Goal: Task Accomplishment & Management: Use online tool/utility

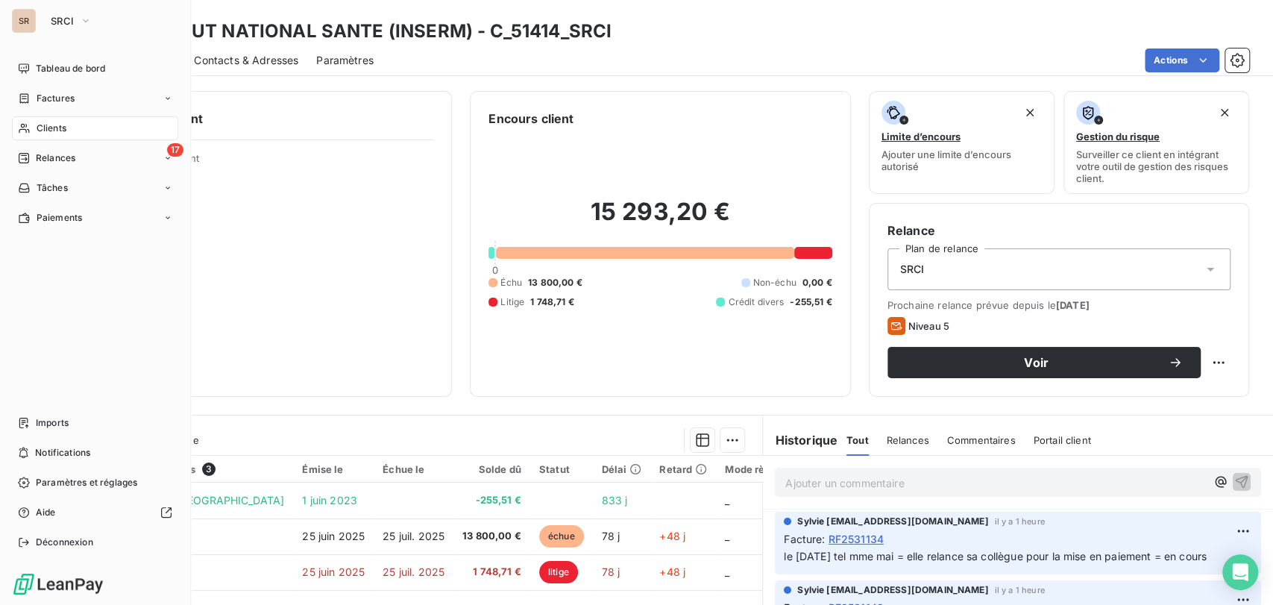
click at [37, 127] on span "Clients" at bounding box center [52, 128] width 30 height 13
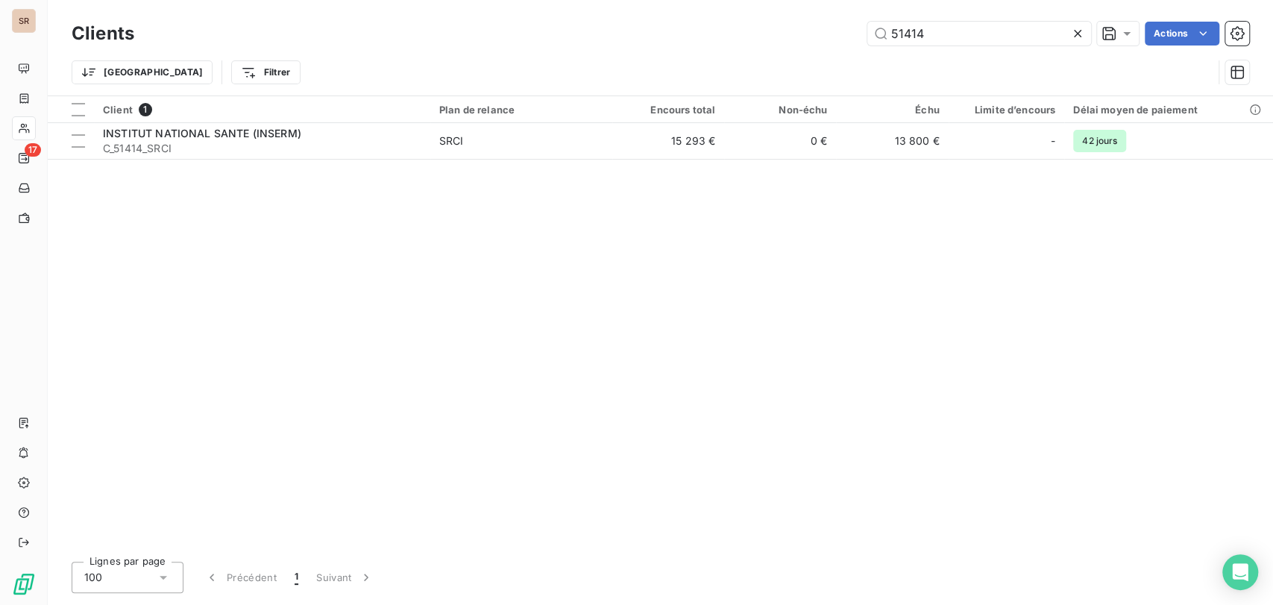
drag, startPoint x: 929, startPoint y: 27, endPoint x: 800, endPoint y: 37, distance: 129.4
click at [803, 42] on div "51414 Actions" at bounding box center [700, 34] width 1097 height 24
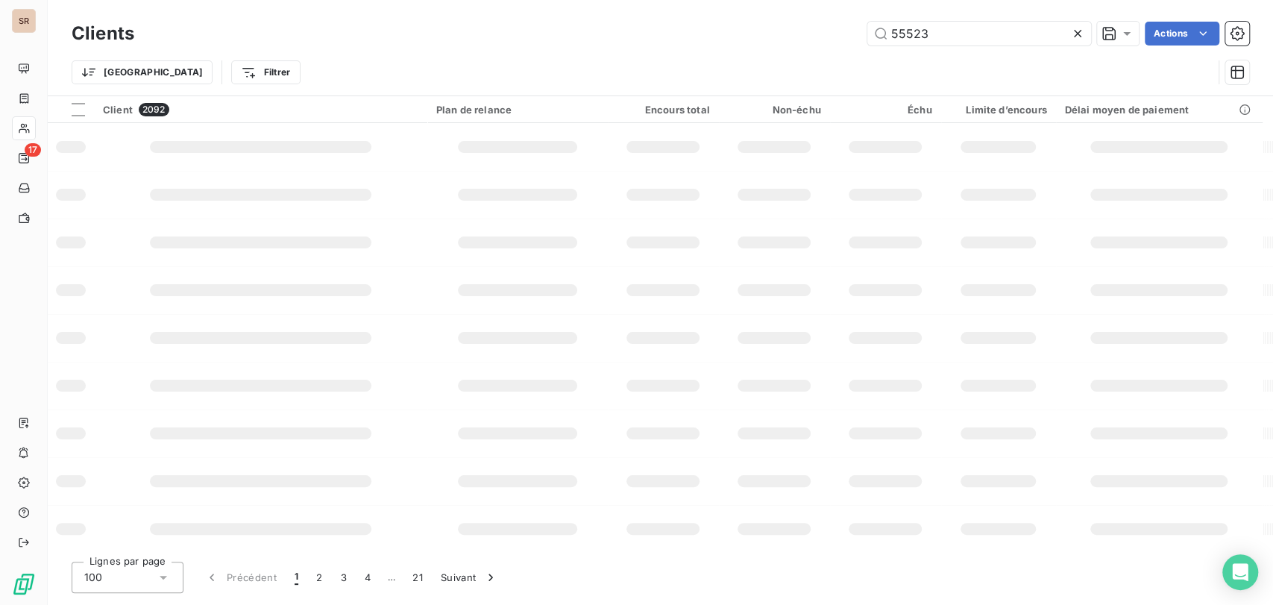
type input "55523"
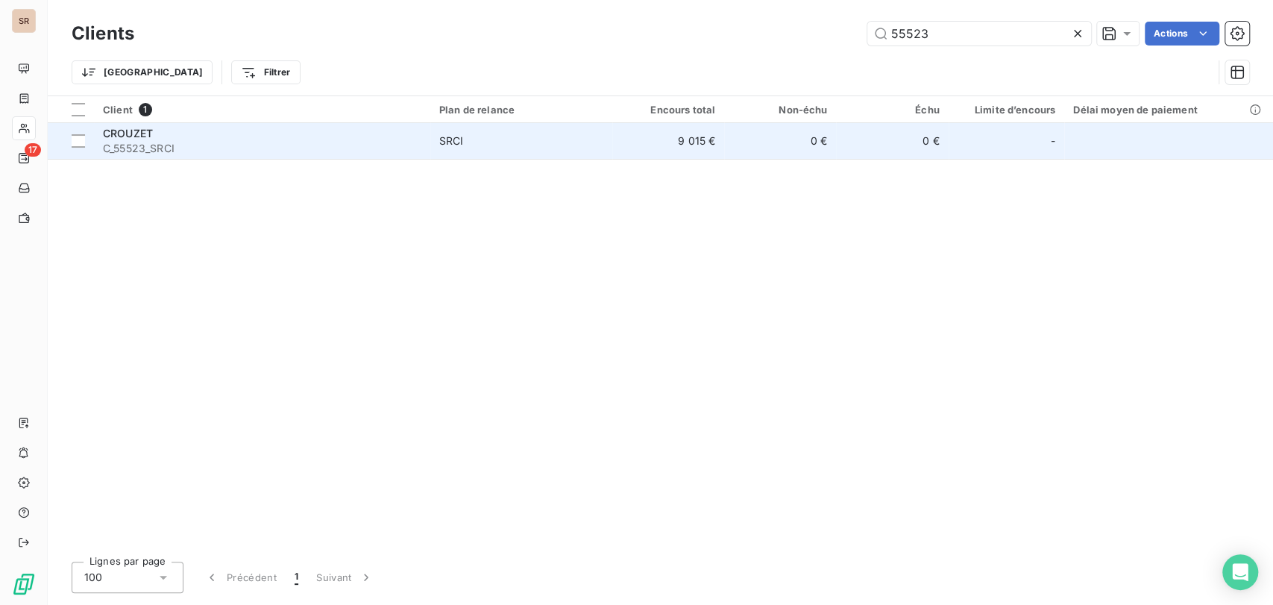
click at [142, 128] on span "CROUZET" at bounding box center [128, 133] width 50 height 13
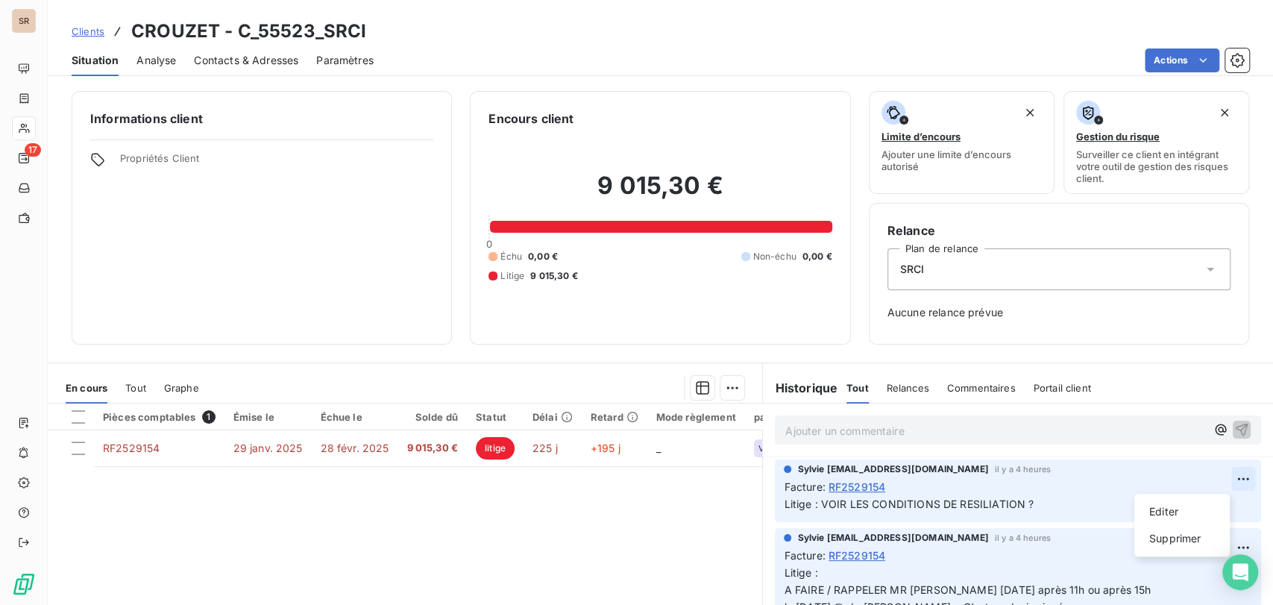
click at [1207, 479] on html "SR 17 Clients CROUZET - C_55523_SRCI Situation Analyse Contacts & Adresses Para…" at bounding box center [636, 302] width 1273 height 605
drag, startPoint x: 1183, startPoint y: 515, endPoint x: 958, endPoint y: 519, distance: 224.5
click at [1182, 515] on div "Editer" at bounding box center [1182, 512] width 84 height 24
click at [812, 503] on span "Litige : VOIR LES CONDITIONS DE RESILIATION ?" at bounding box center [909, 503] width 250 height 13
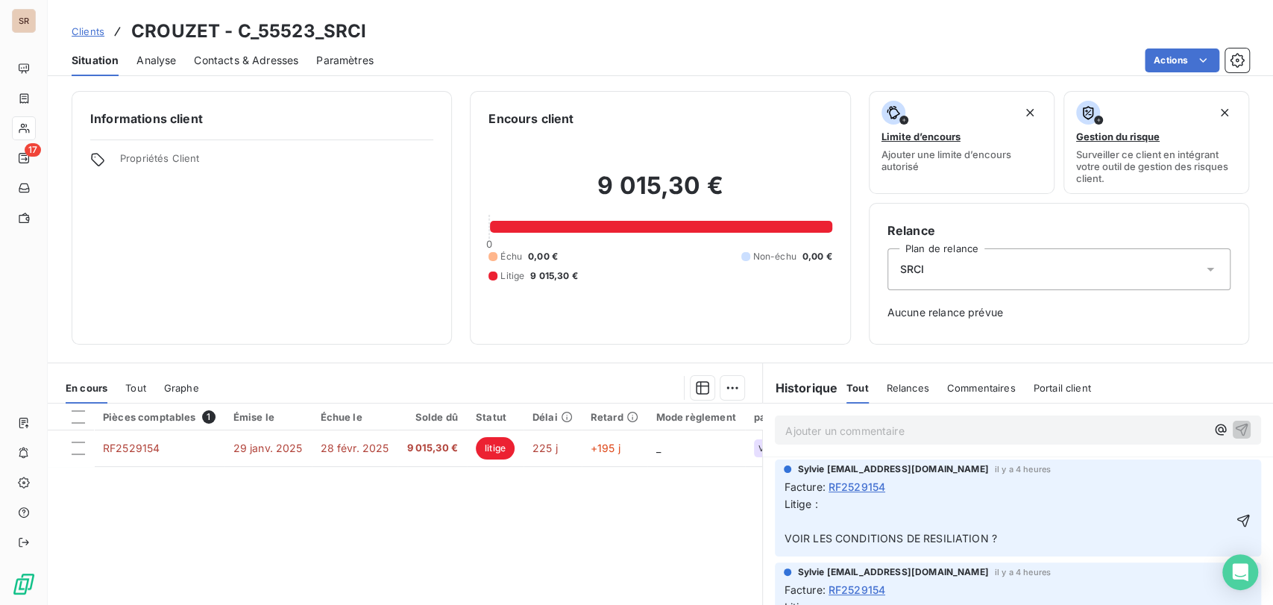
click at [789, 522] on p "Litige : VOIR LES CONDITIONS DE RESILIATION ?" at bounding box center [1007, 521] width 447 height 51
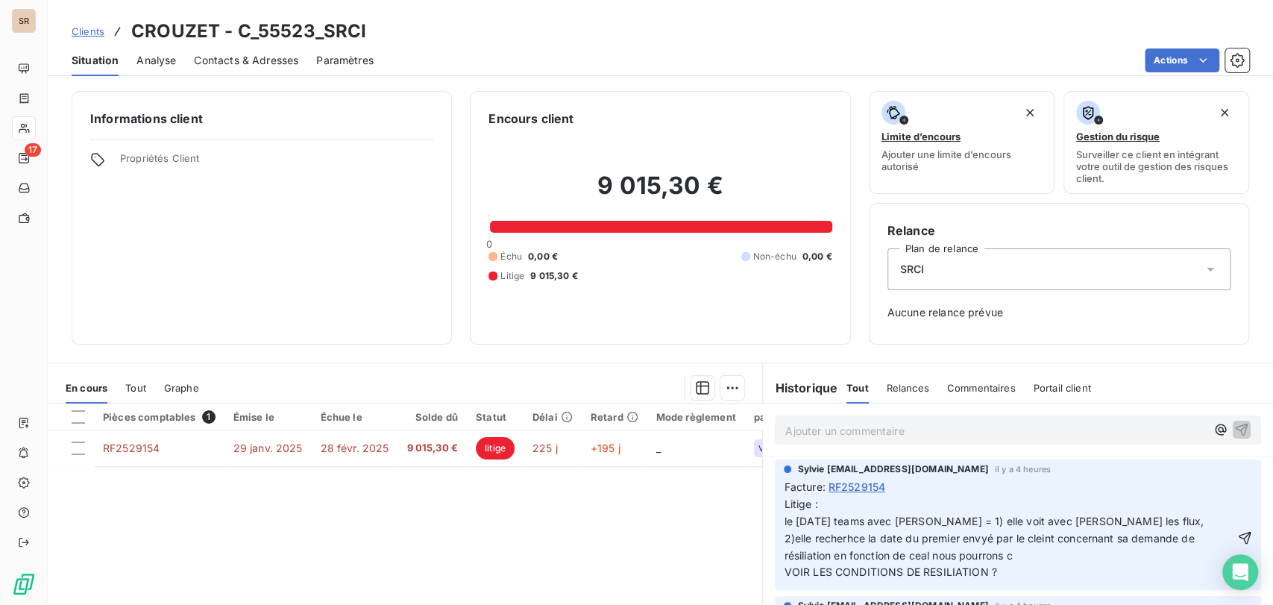
click at [1127, 520] on span "Litige : le [DATE] teams avec [PERSON_NAME] = 1) elle voit avec [PERSON_NAME] l…" at bounding box center [995, 537] width 423 height 81
click at [889, 538] on span "Litige : le [DATE] teams avec [PERSON_NAME] = 1) elle voit avec [PERSON_NAME] l…" at bounding box center [1010, 537] width 453 height 81
click at [961, 538] on span "Litige : le [DATE] teams avec [PERSON_NAME] = 1) elle voit avec [PERSON_NAME] l…" at bounding box center [1002, 537] width 436 height 81
click at [858, 556] on span "Litige : le [DATE] teams avec [PERSON_NAME] = 1) elle voit avec [PERSON_NAME] l…" at bounding box center [1002, 537] width 436 height 81
click at [949, 553] on p "Litige : le [DATE] teams avec [PERSON_NAME] = 1) elle voit avec [PERSON_NAME] l…" at bounding box center [1009, 538] width 450 height 85
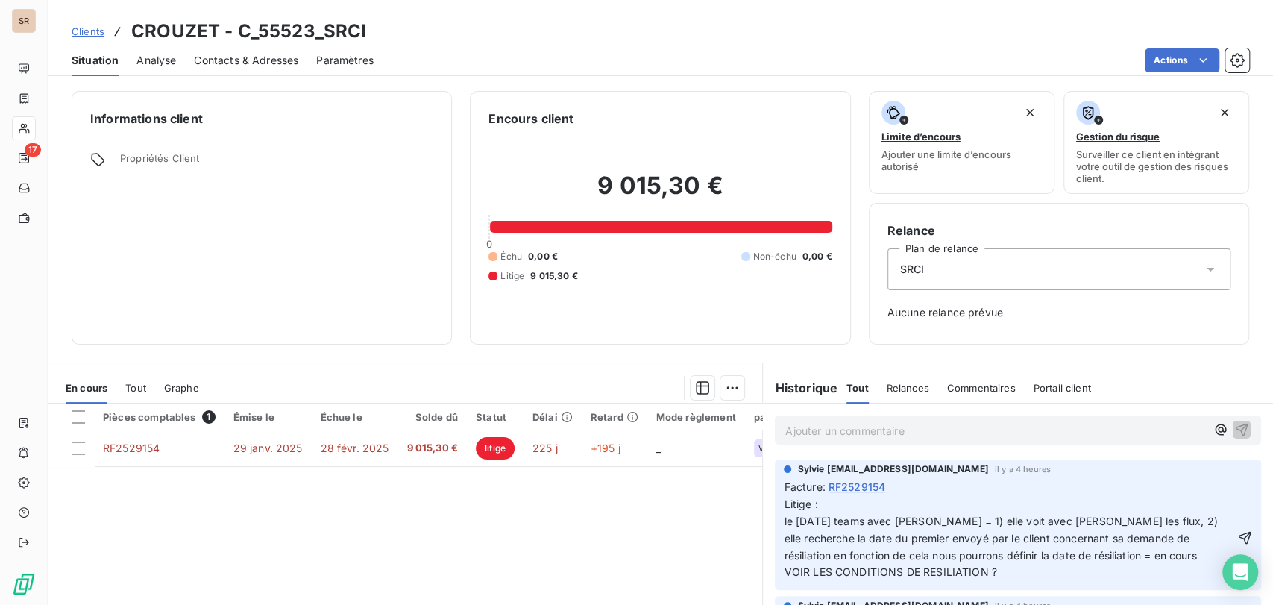
click at [1110, 520] on span "Litige : le [DATE] teams avec [PERSON_NAME] = 1) elle voit avec [PERSON_NAME] l…" at bounding box center [1002, 537] width 436 height 81
click at [922, 536] on span "Litige : le [DATE] teams avec [PERSON_NAME] = 1) elle voit avec [PERSON_NAME] l…" at bounding box center [1006, 537] width 445 height 81
click at [828, 554] on span "Litige : le [DATE] teams avec [PERSON_NAME] = 1) elle voit avec [PERSON_NAME] l…" at bounding box center [1006, 537] width 445 height 81
click at [1151, 552] on span "Litige : le [DATE] teams avec [PERSON_NAME] = 1) elle voit avec [PERSON_NAME] l…" at bounding box center [1006, 537] width 445 height 81
click at [1237, 543] on icon "button" at bounding box center [1244, 546] width 15 height 15
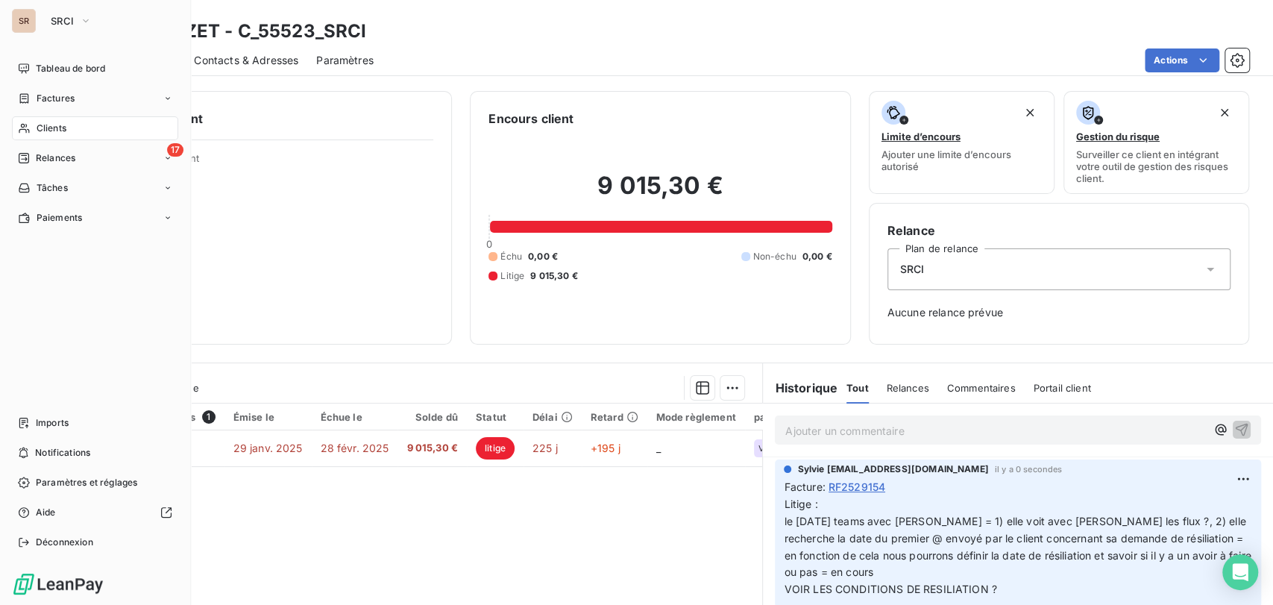
click at [58, 122] on span "Clients" at bounding box center [52, 128] width 30 height 13
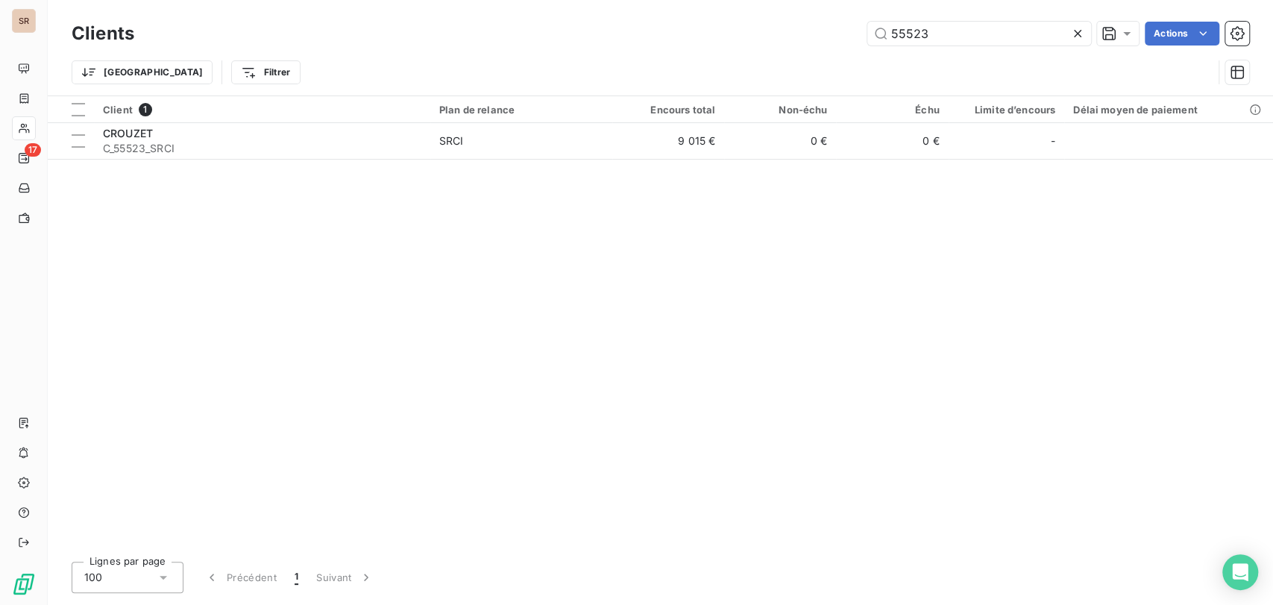
drag, startPoint x: 934, startPoint y: 36, endPoint x: 827, endPoint y: 39, distance: 106.7
click at [829, 42] on div "55523 Actions" at bounding box center [700, 34] width 1097 height 24
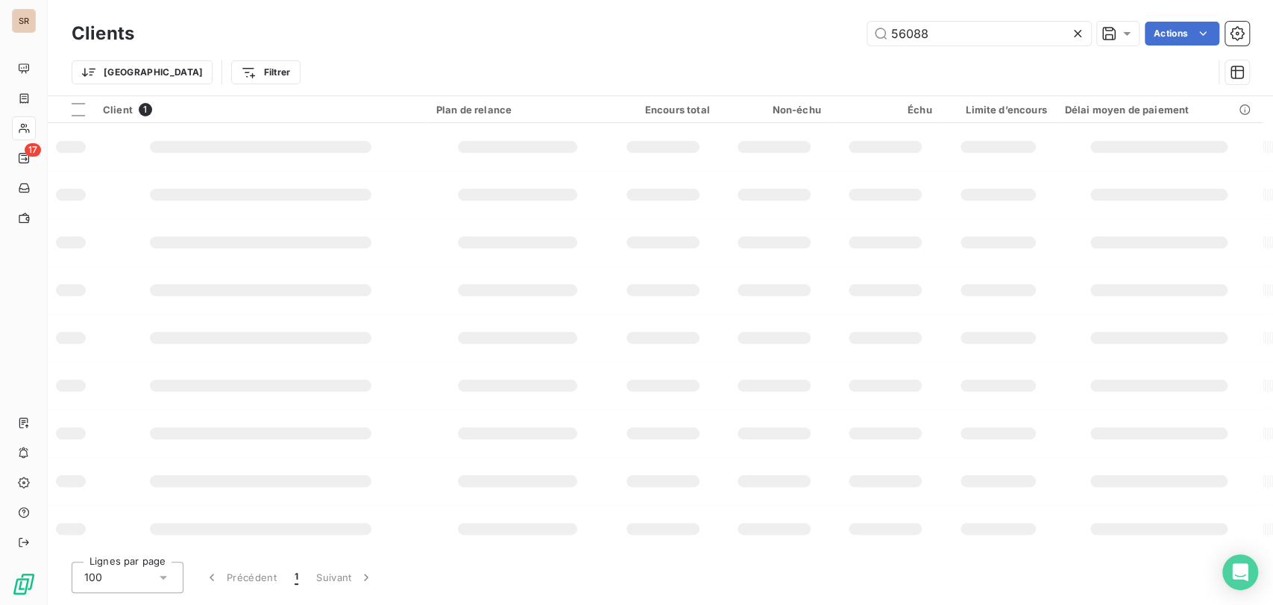
type input "56088"
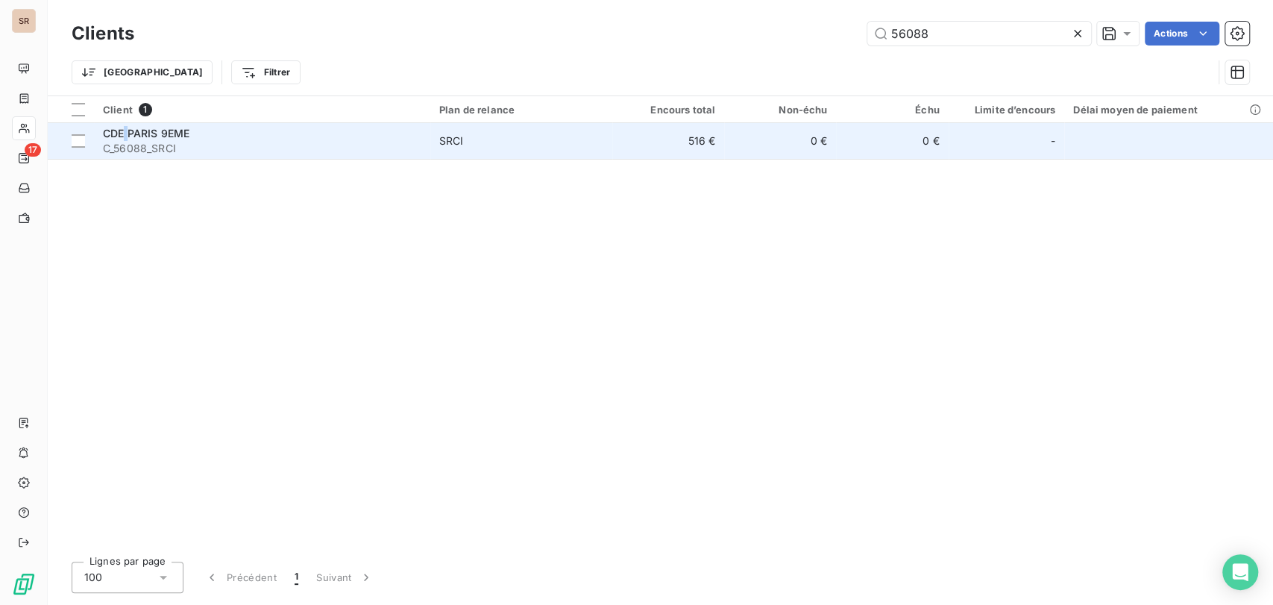
click at [126, 130] on span "CDE PARIS 9EME" at bounding box center [146, 133] width 86 height 13
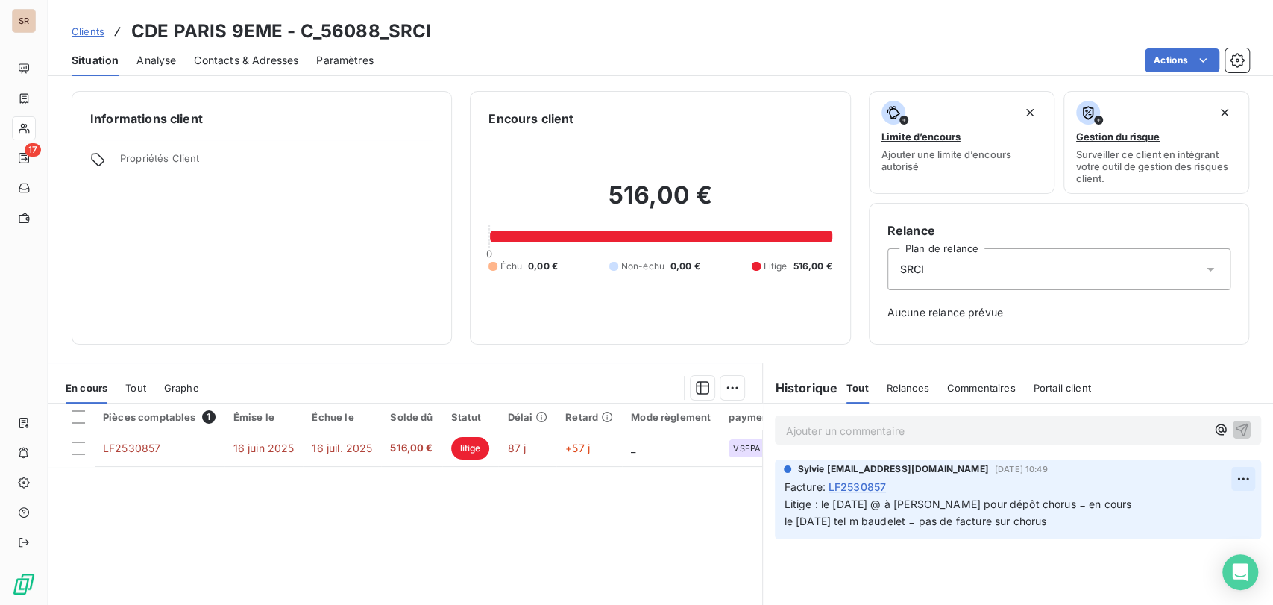
click at [1226, 479] on html "SR 17 Clients CDE PARIS 9EME - C_56088_SRCI Situation Analyse Contacts & Adress…" at bounding box center [636, 302] width 1273 height 605
click at [1168, 510] on div "Editer" at bounding box center [1195, 512] width 84 height 24
click at [812, 504] on span "Litige : le [DATE] @ à [PERSON_NAME] pour dépôt chorus = en cours le [DATE] tel…" at bounding box center [957, 512] width 347 height 30
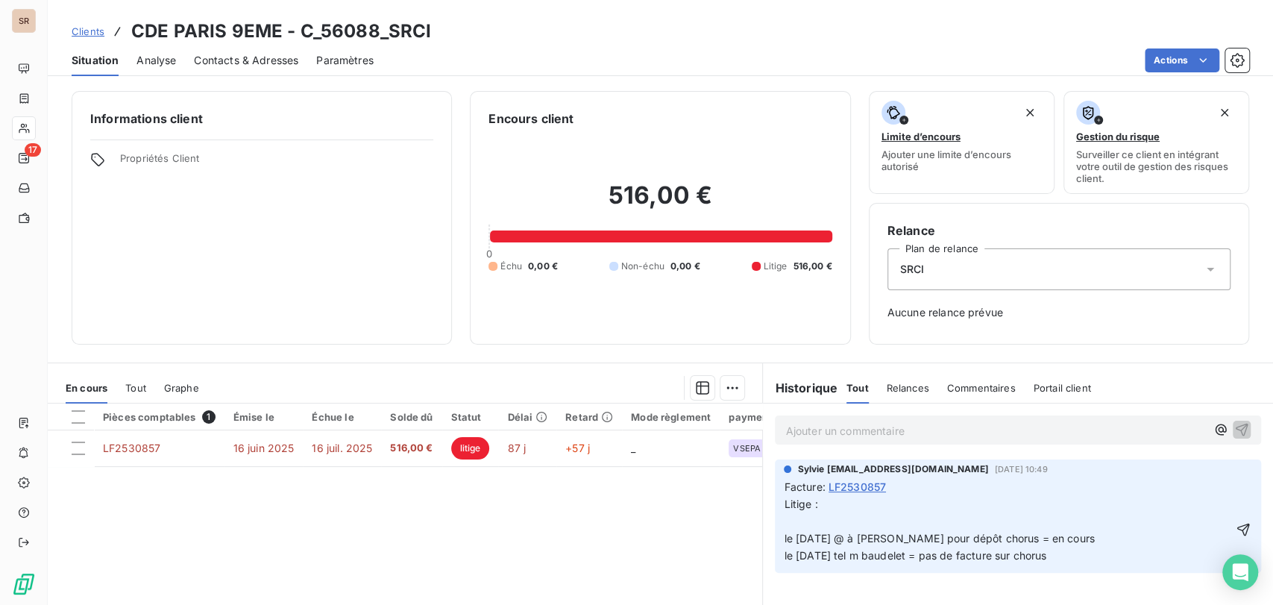
click at [784, 523] on p "Litige : le [DATE] @ à [PERSON_NAME] pour dépôt chorus = en cours le [DATE] tel…" at bounding box center [1007, 530] width 447 height 69
click at [1237, 526] on icon "button" at bounding box center [1243, 529] width 13 height 13
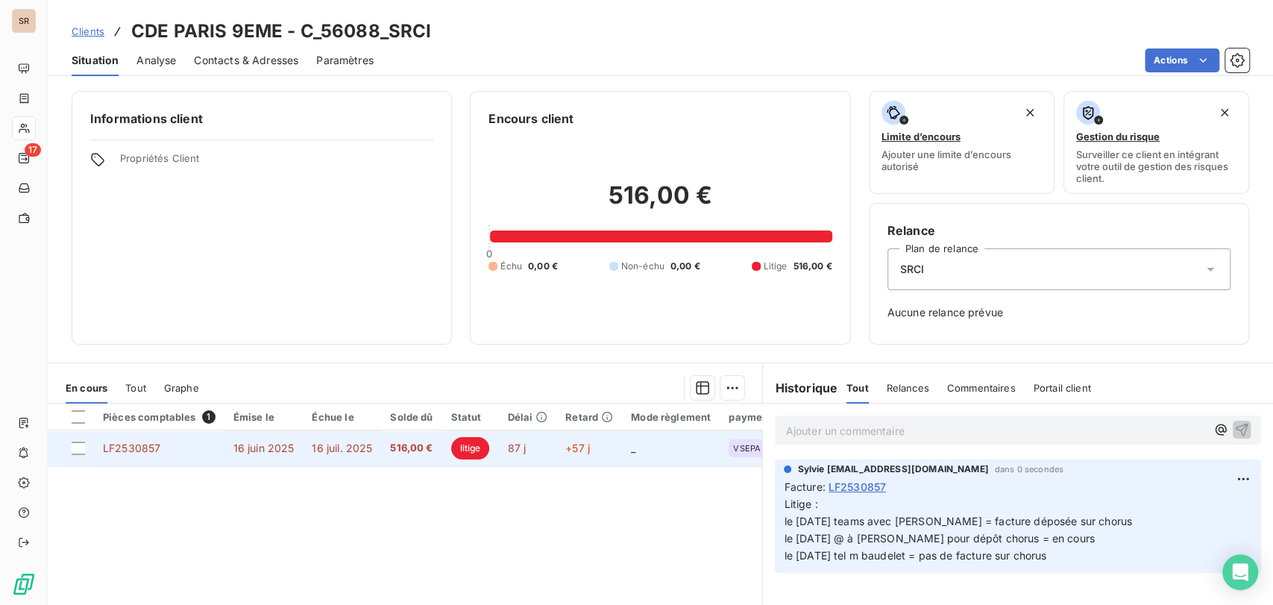
click at [130, 447] on span "LF2530857" at bounding box center [131, 447] width 57 height 13
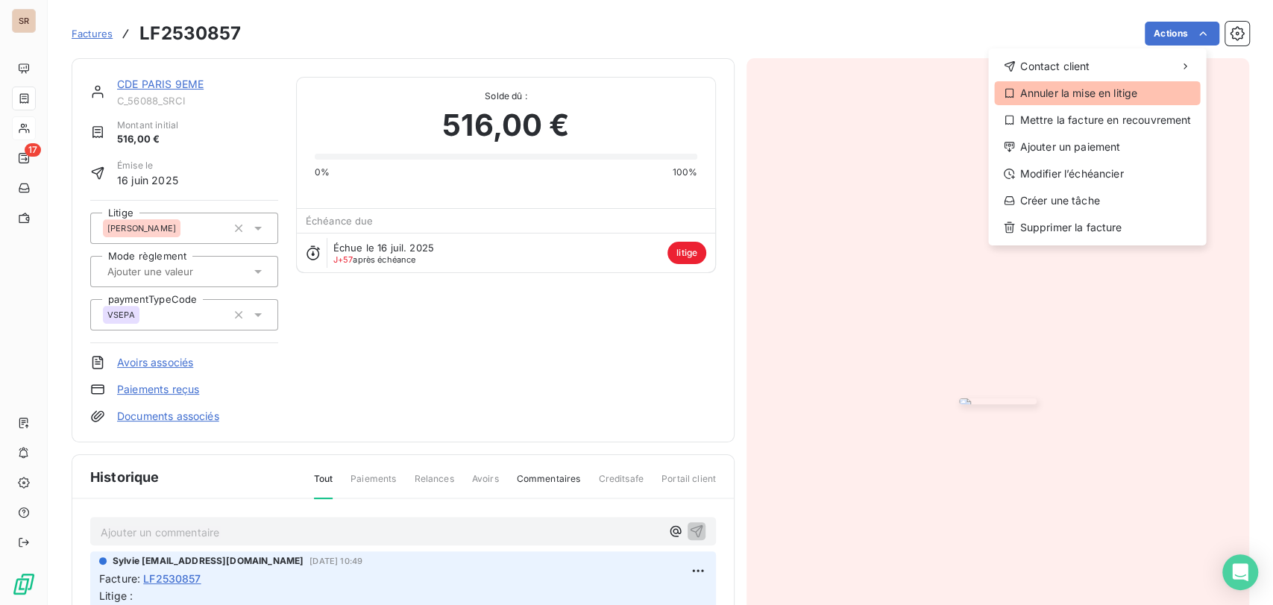
click at [1116, 92] on div "Annuler la mise en litige" at bounding box center [1097, 93] width 206 height 24
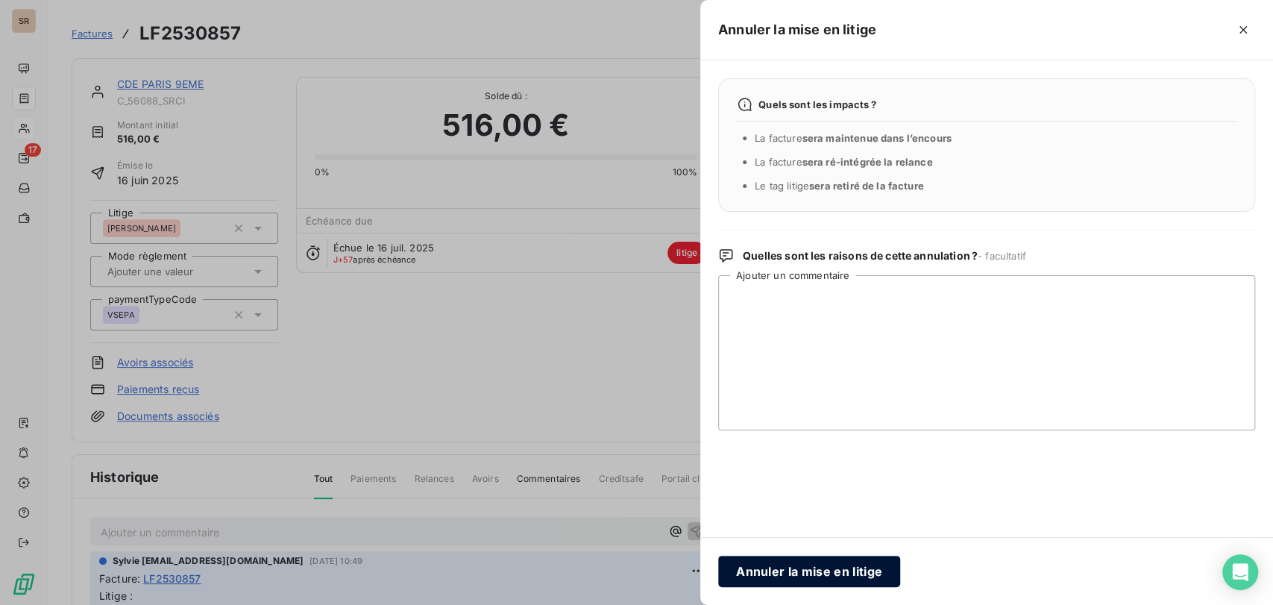
click at [831, 563] on button "Annuler la mise en litige" at bounding box center [809, 571] width 182 height 31
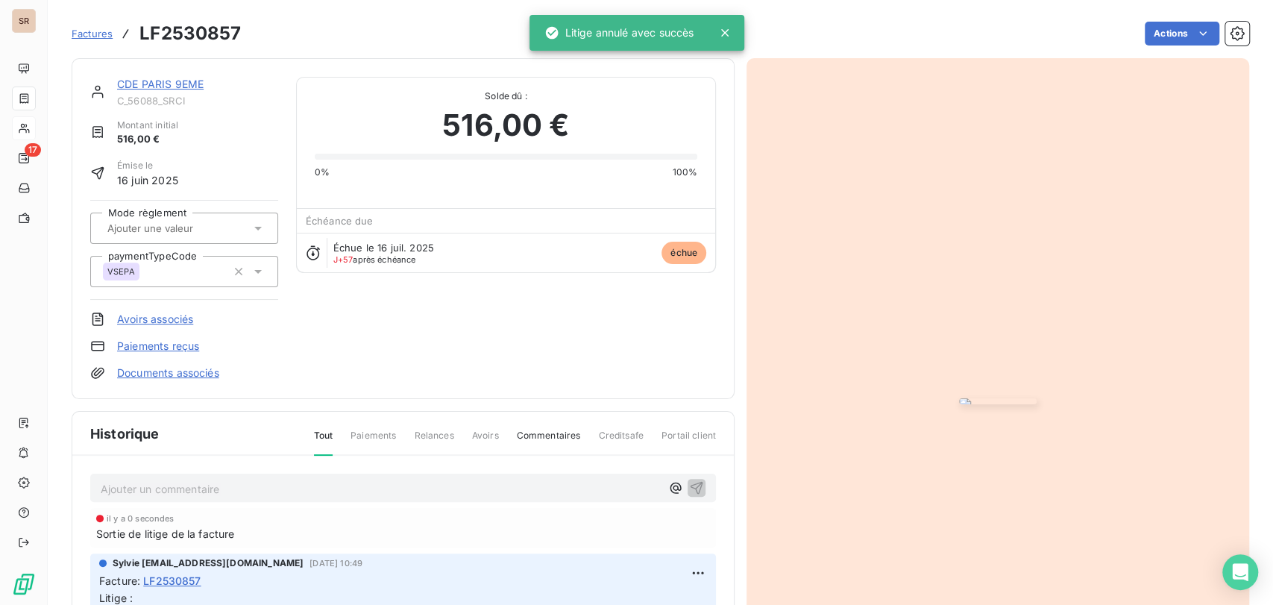
click at [170, 79] on link "CDE PARIS 9EME" at bounding box center [160, 84] width 86 height 13
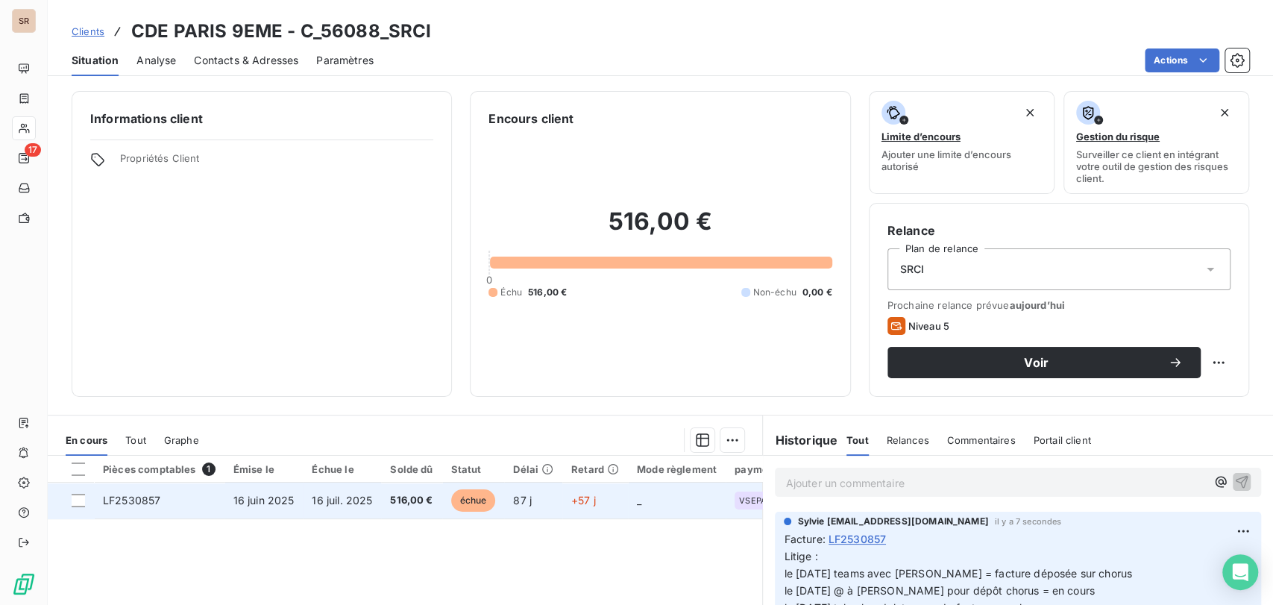
click at [132, 502] on span "LF2530857" at bounding box center [131, 500] width 57 height 13
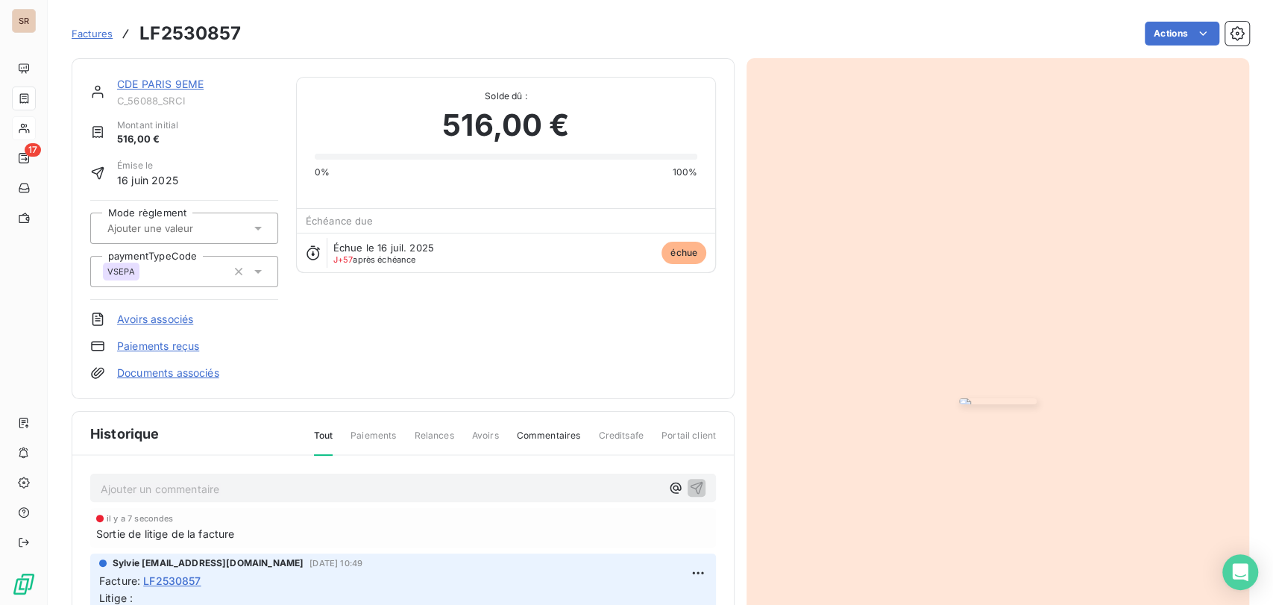
click at [164, 84] on link "CDE PARIS 9EME" at bounding box center [160, 84] width 86 height 13
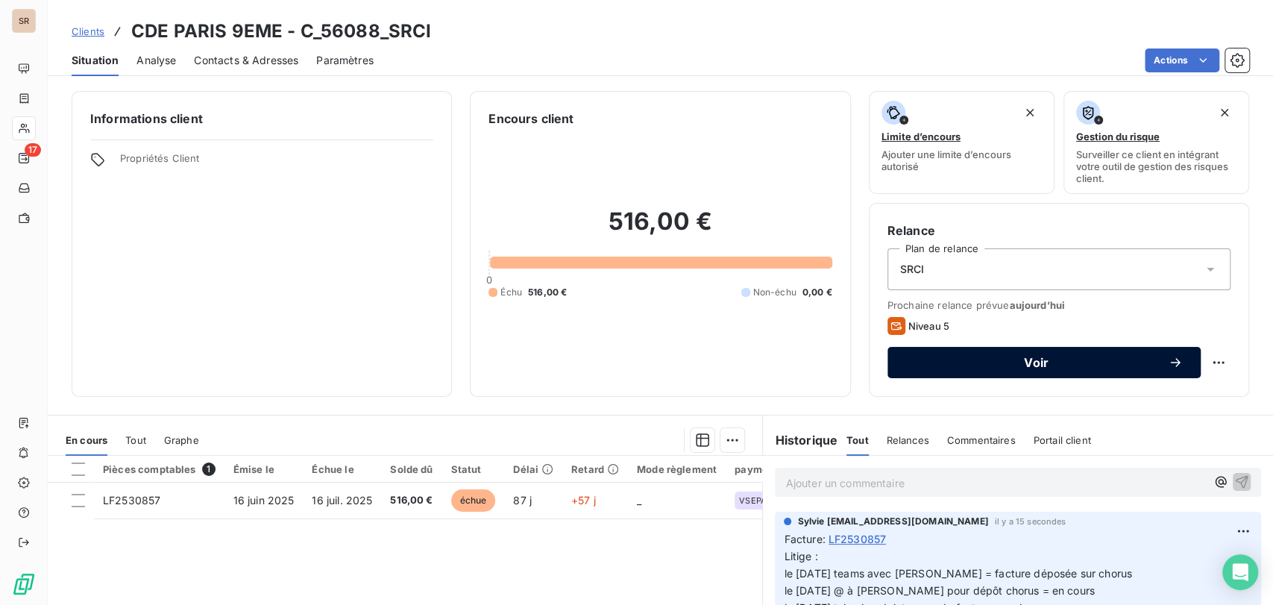
click at [1154, 356] on span "Voir" at bounding box center [1036, 362] width 262 height 12
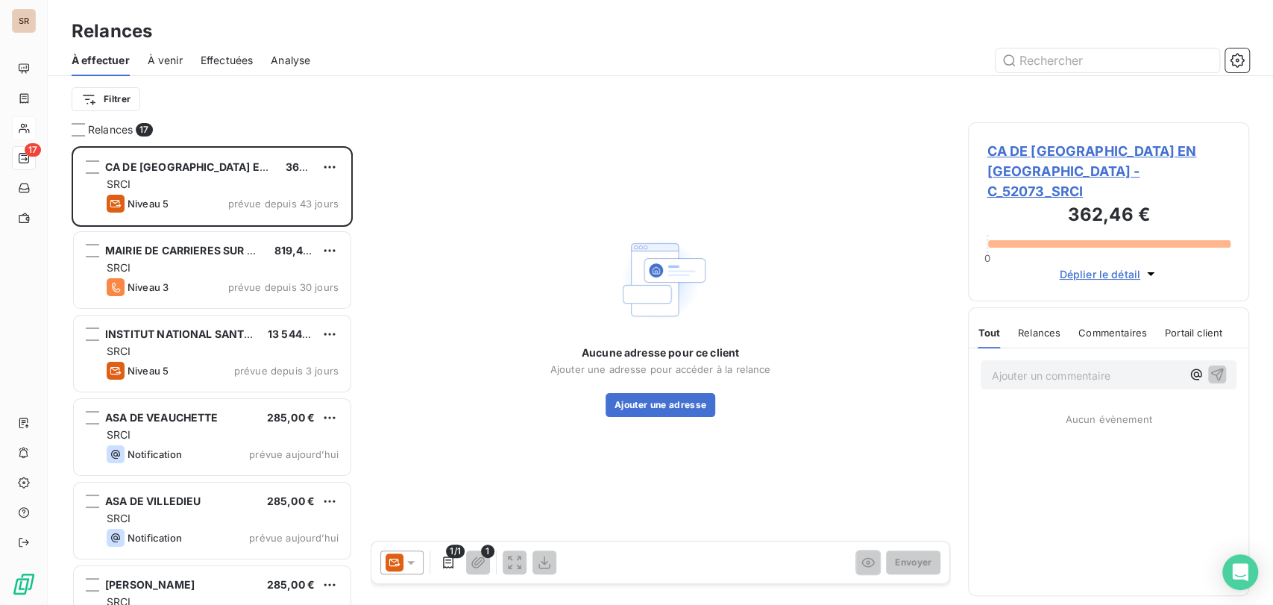
scroll to position [445, 268]
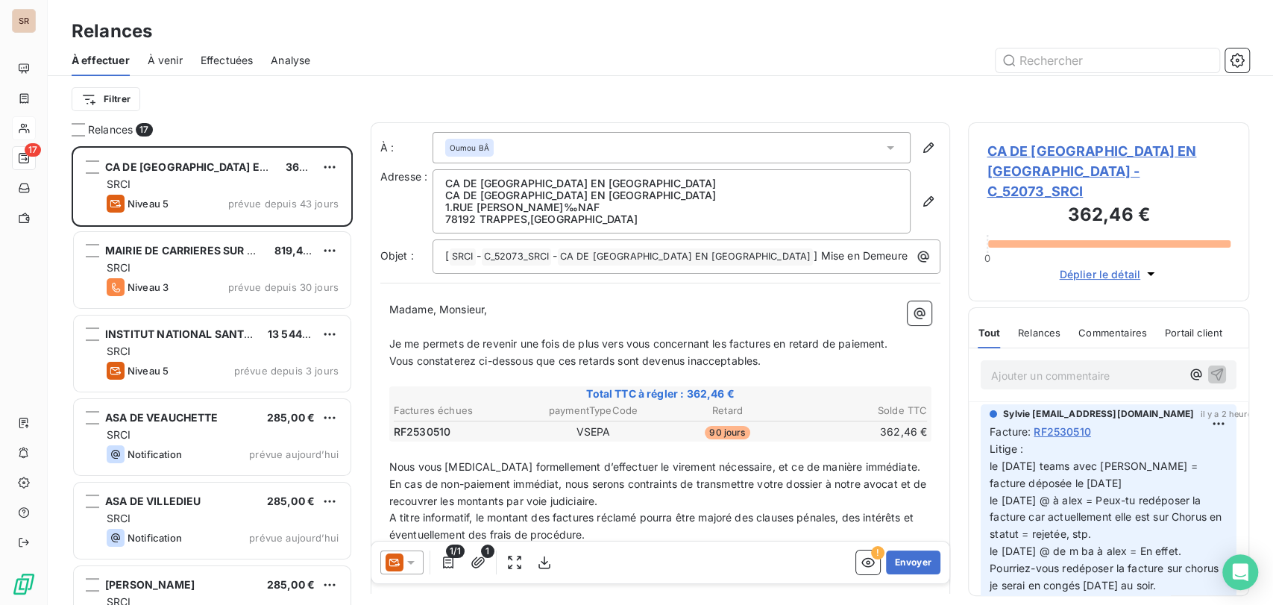
click at [415, 556] on icon at bounding box center [410, 562] width 15 height 15
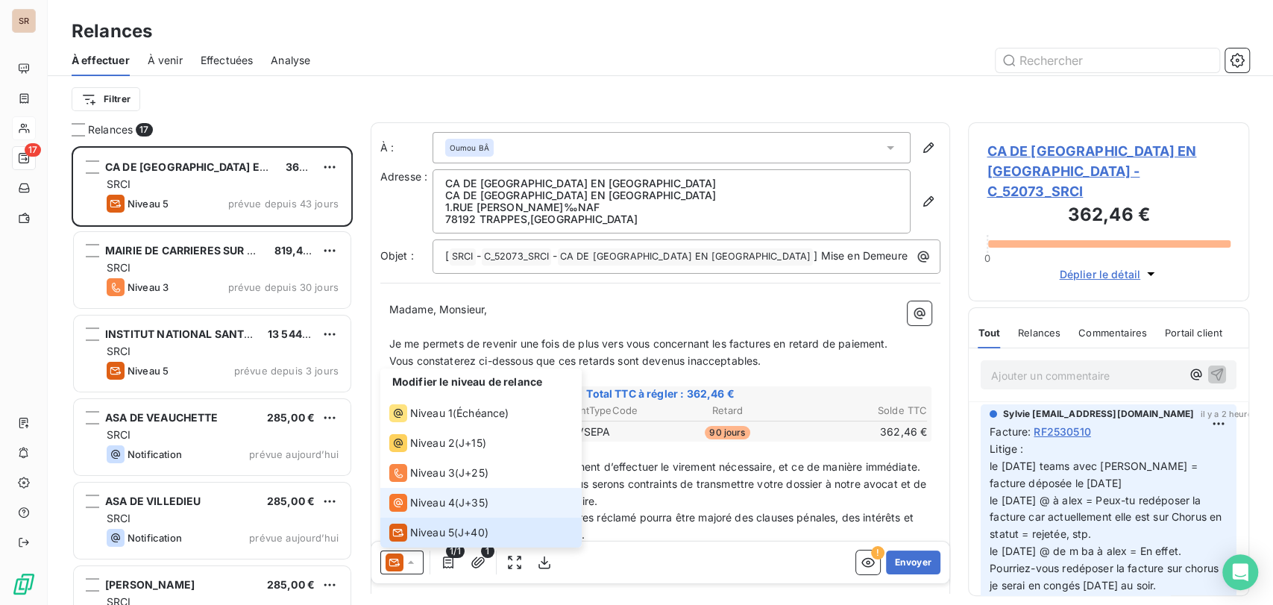
click at [419, 497] on span "Niveau 4" at bounding box center [432, 502] width 45 height 15
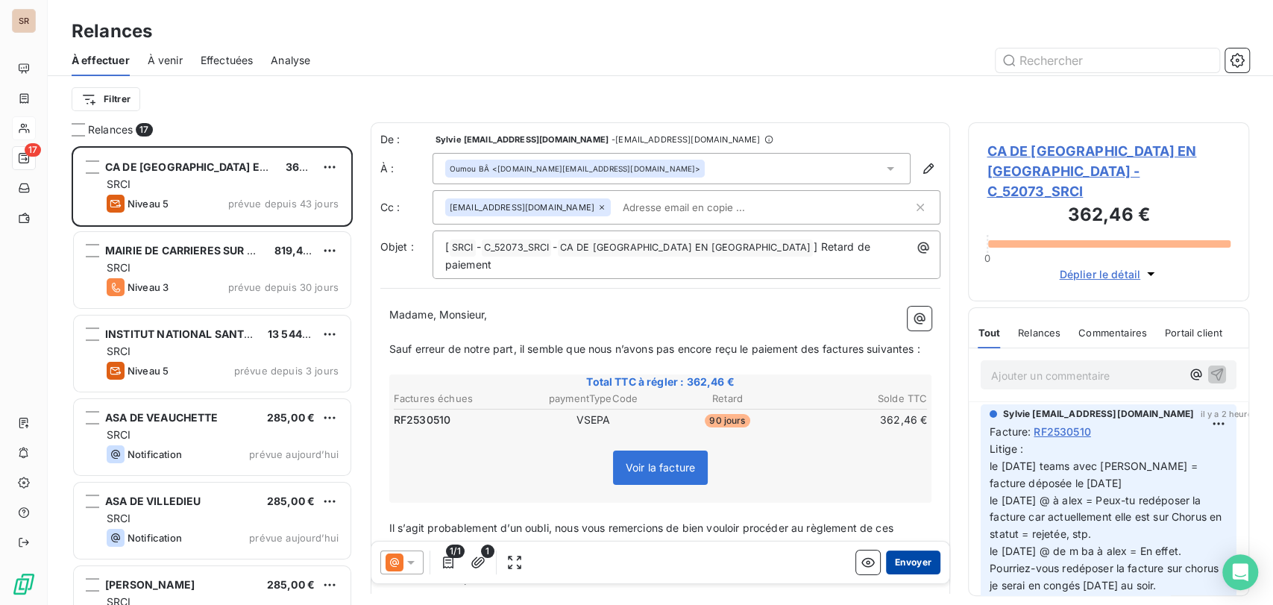
click at [890, 561] on button "Envoyer" at bounding box center [913, 562] width 54 height 24
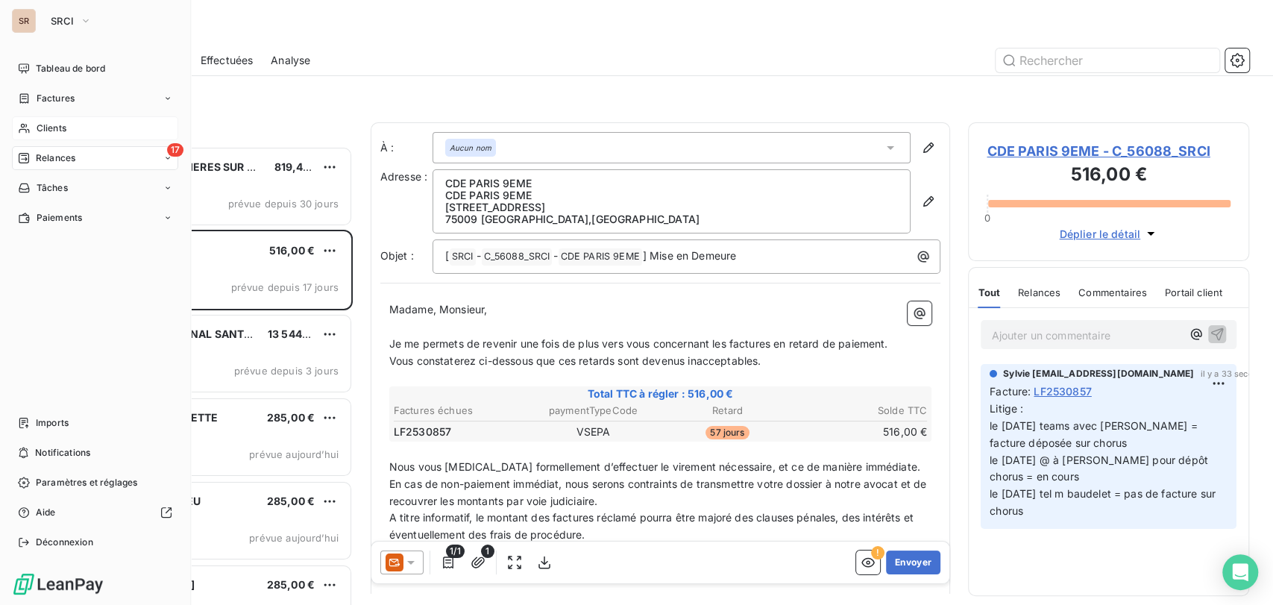
click at [42, 133] on span "Clients" at bounding box center [52, 128] width 30 height 13
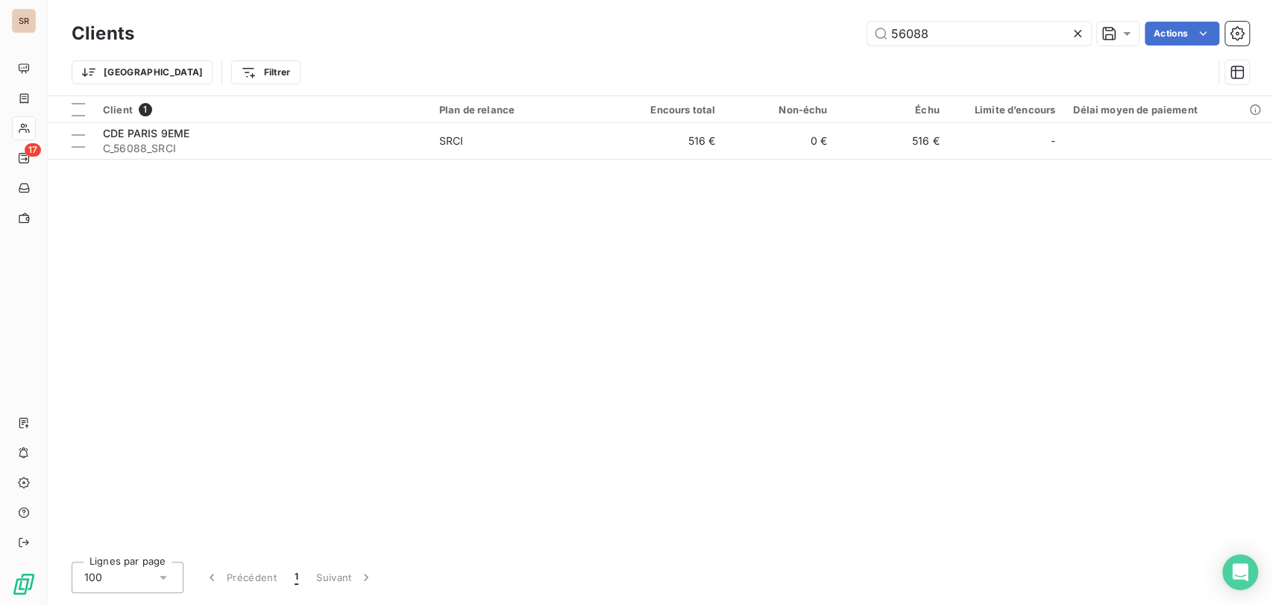
drag, startPoint x: 931, startPoint y: 35, endPoint x: 852, endPoint y: 44, distance: 78.8
click at [855, 45] on div "56088 Actions" at bounding box center [700, 34] width 1097 height 24
click at [913, 389] on div "Client 1 Plan de relance Encours total Non-échu Échu Limite d’encours Délai moy…" at bounding box center [660, 322] width 1225 height 453
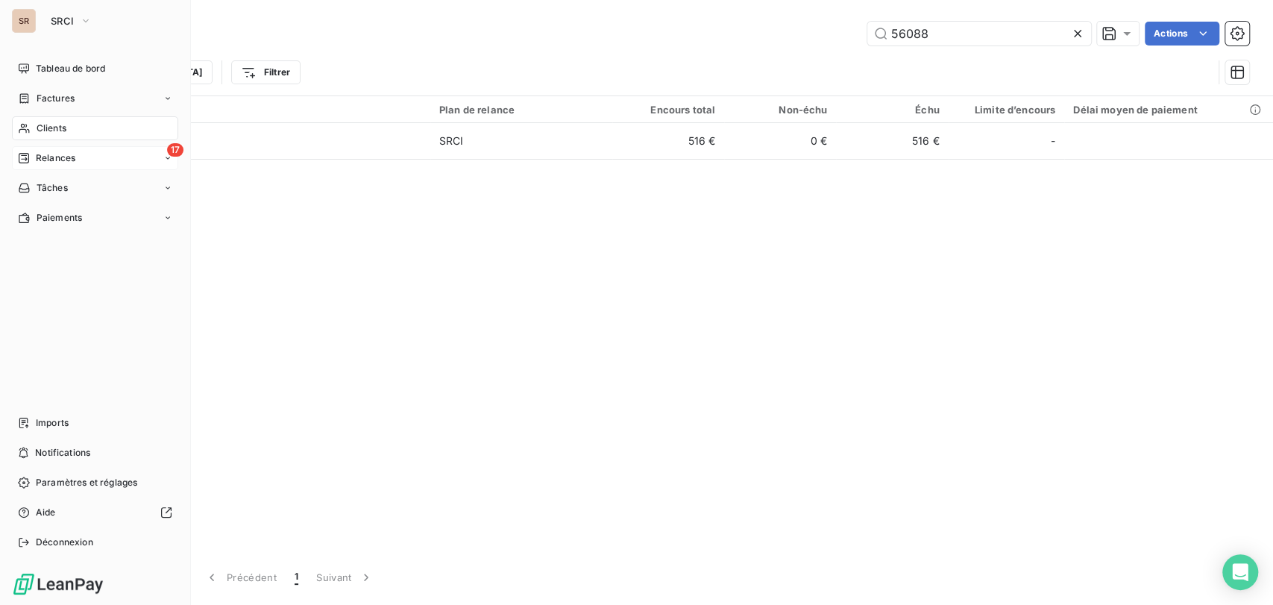
click at [40, 155] on span "Relances" at bounding box center [56, 157] width 40 height 13
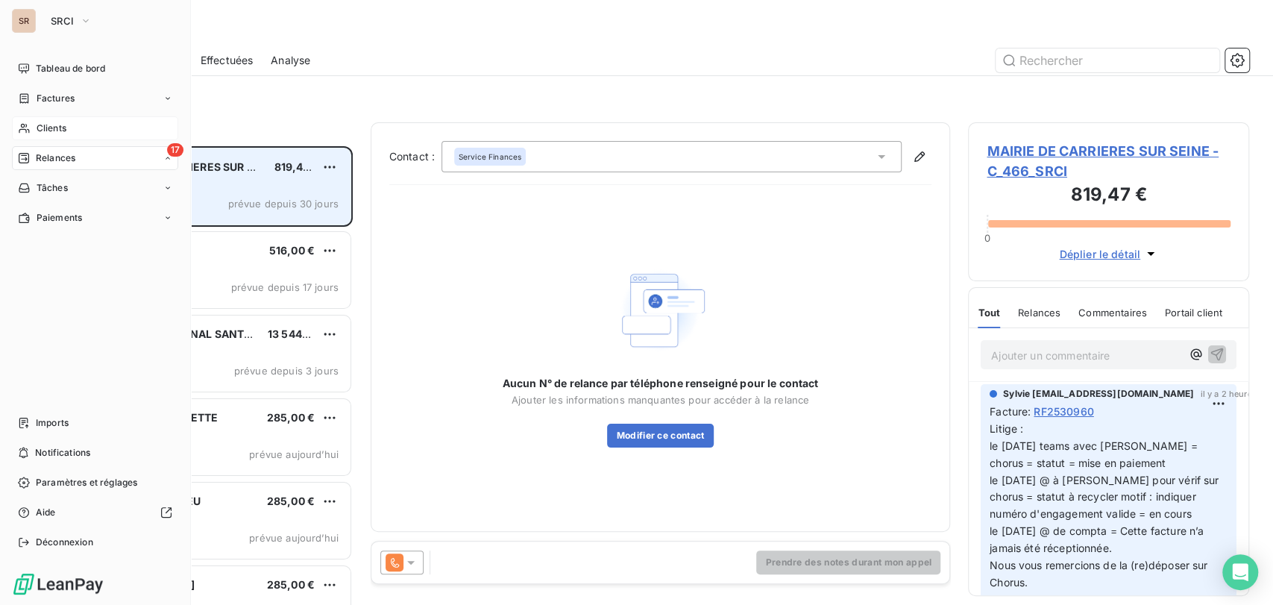
scroll to position [445, 268]
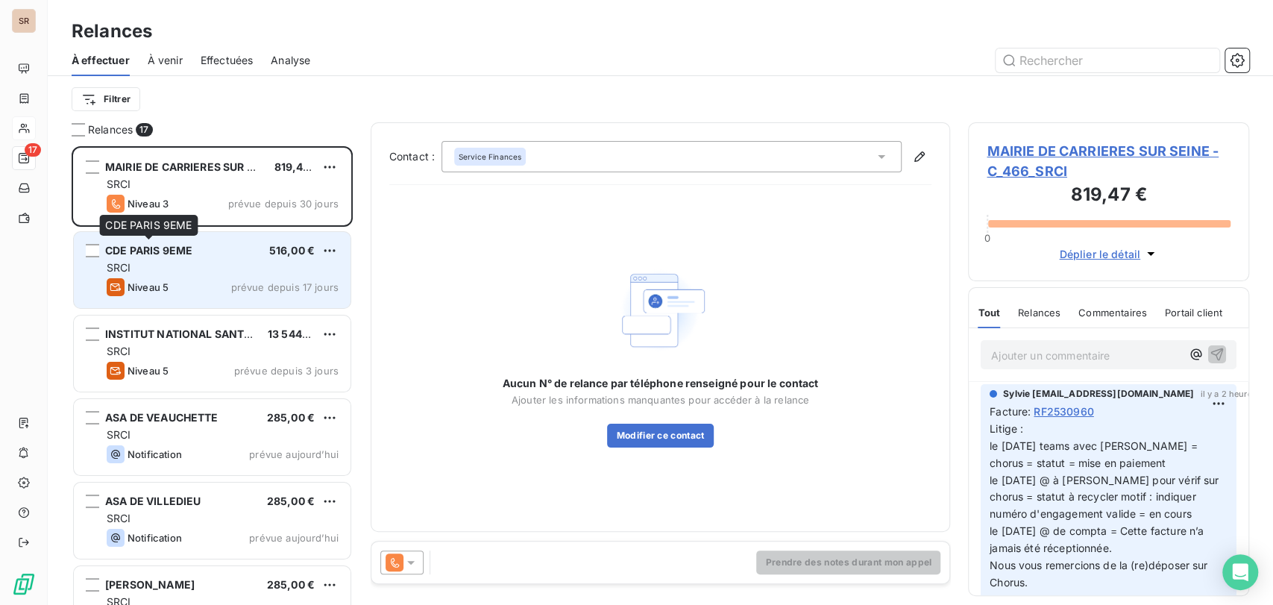
click at [187, 248] on span "CDE PARIS 9EME" at bounding box center [148, 250] width 87 height 13
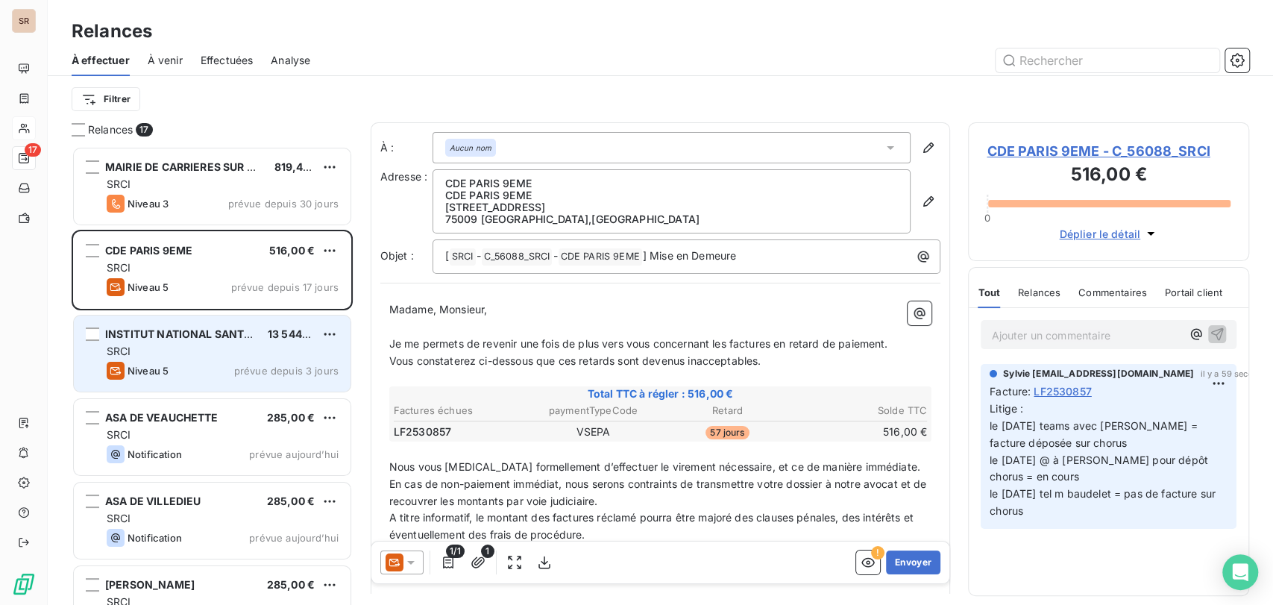
click at [145, 335] on span "INSTITUT NATIONAL SANTE (INSERM)" at bounding box center [204, 333] width 198 height 13
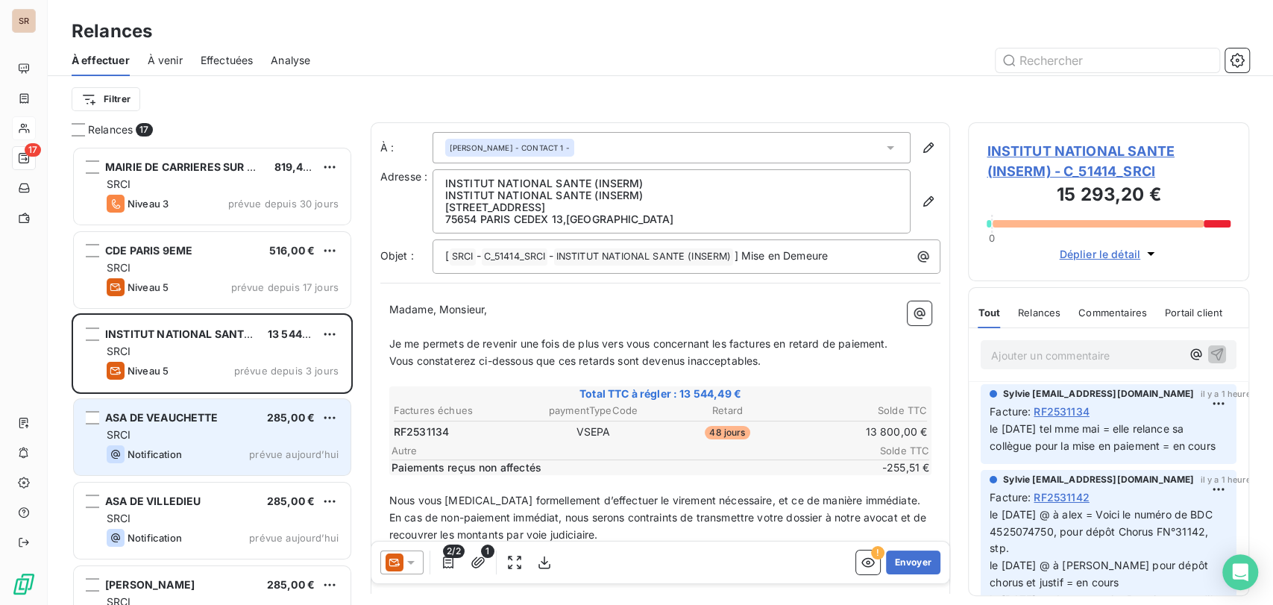
click at [164, 424] on div "ASA DE VEAUCHETTE" at bounding box center [161, 417] width 113 height 15
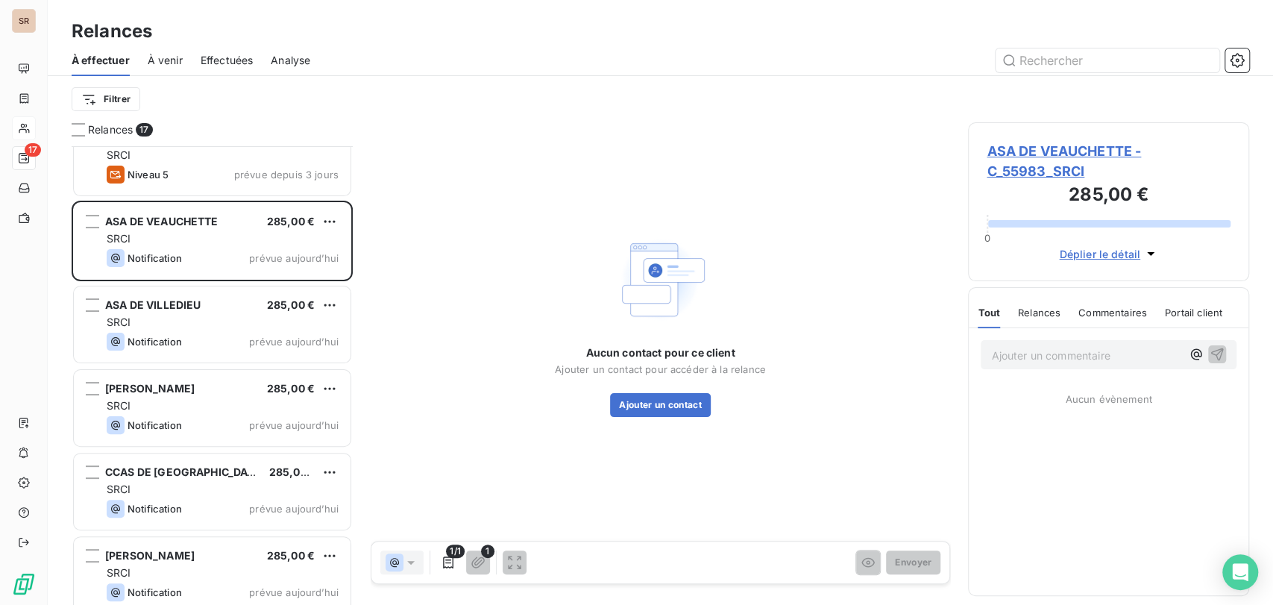
scroll to position [166, 0]
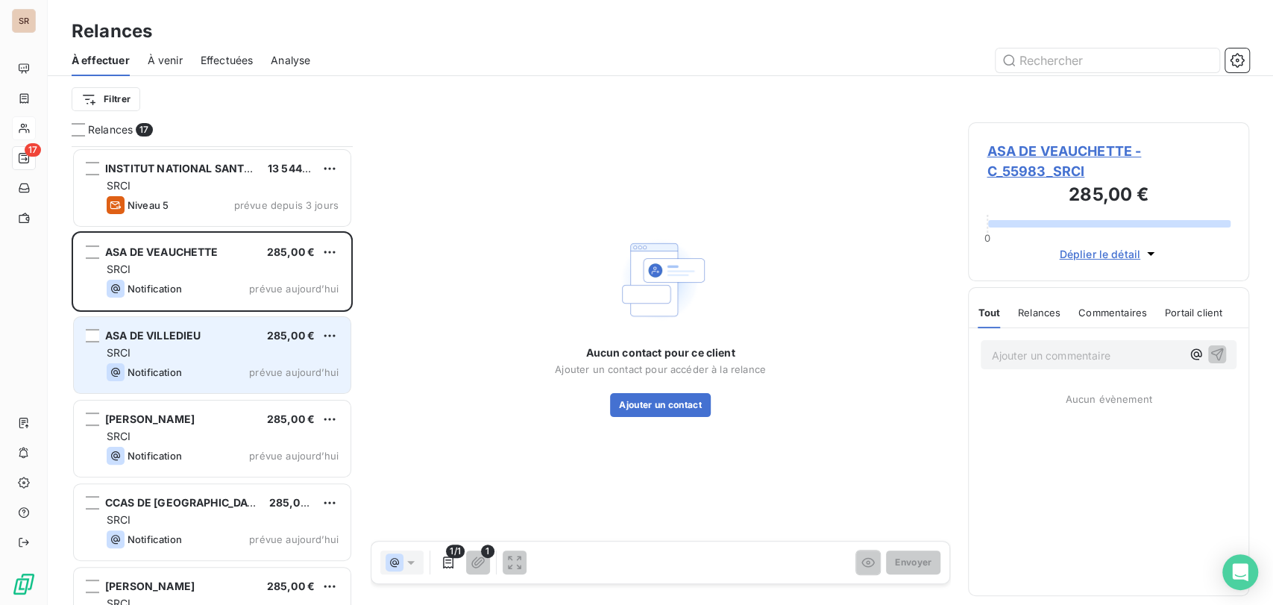
click at [157, 337] on span "ASA DE VILLEDIEU" at bounding box center [152, 335] width 95 height 13
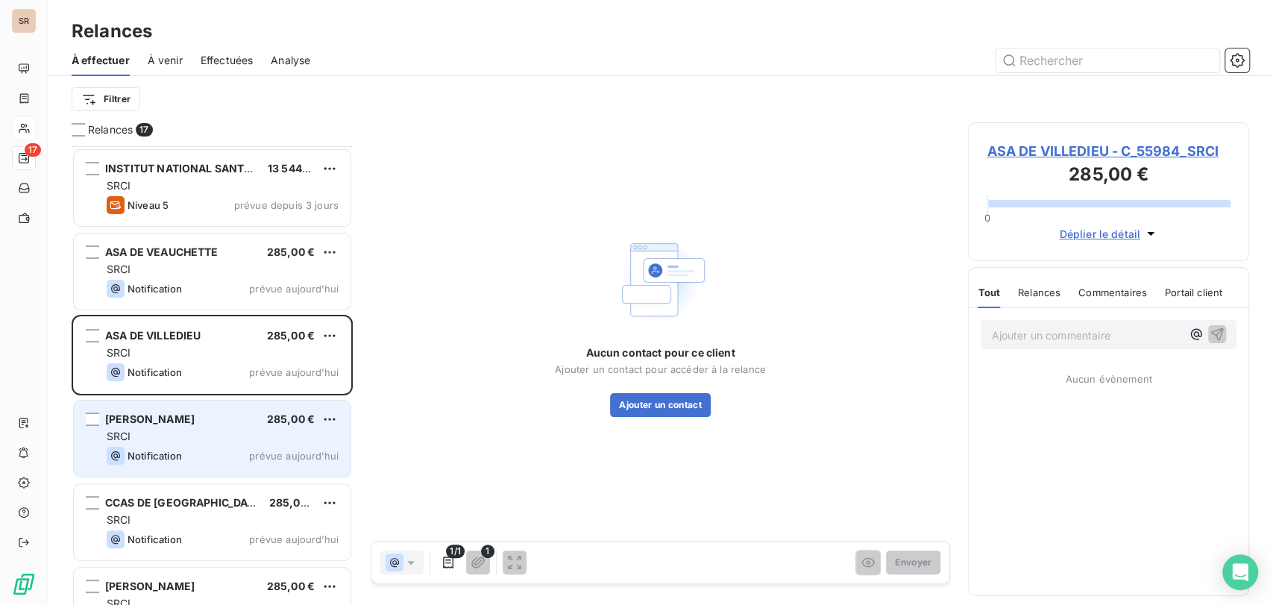
click at [195, 419] on span "[PERSON_NAME]" at bounding box center [149, 418] width 89 height 13
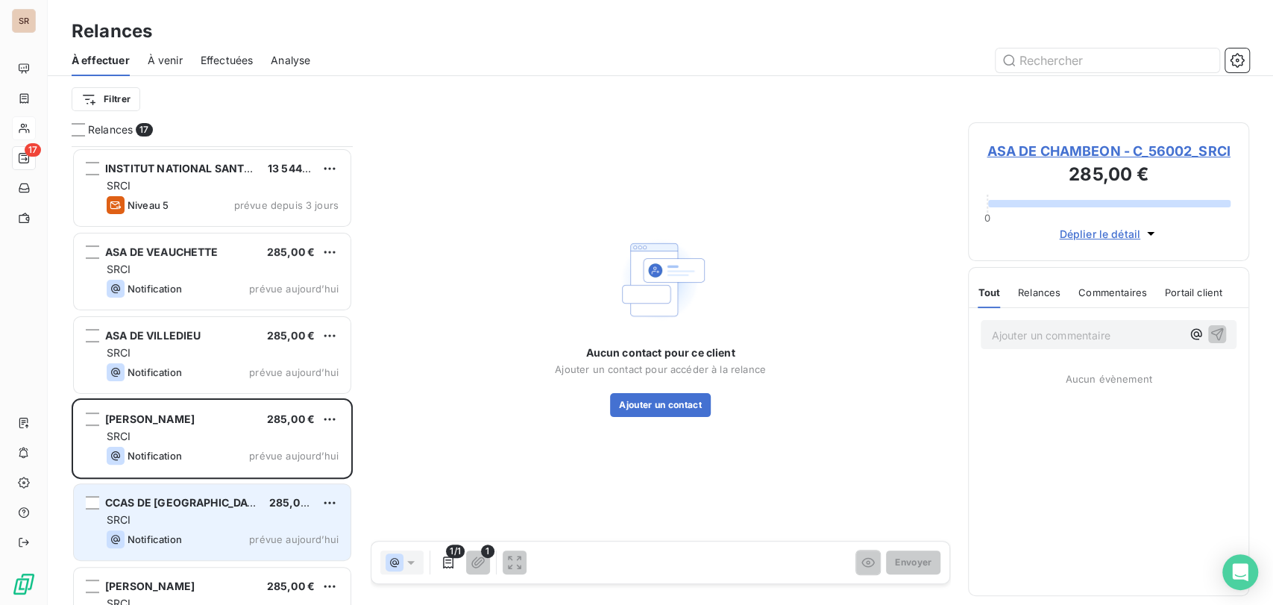
click at [189, 498] on span "CCAS DE [GEOGRAPHIC_DATA]" at bounding box center [185, 502] width 160 height 13
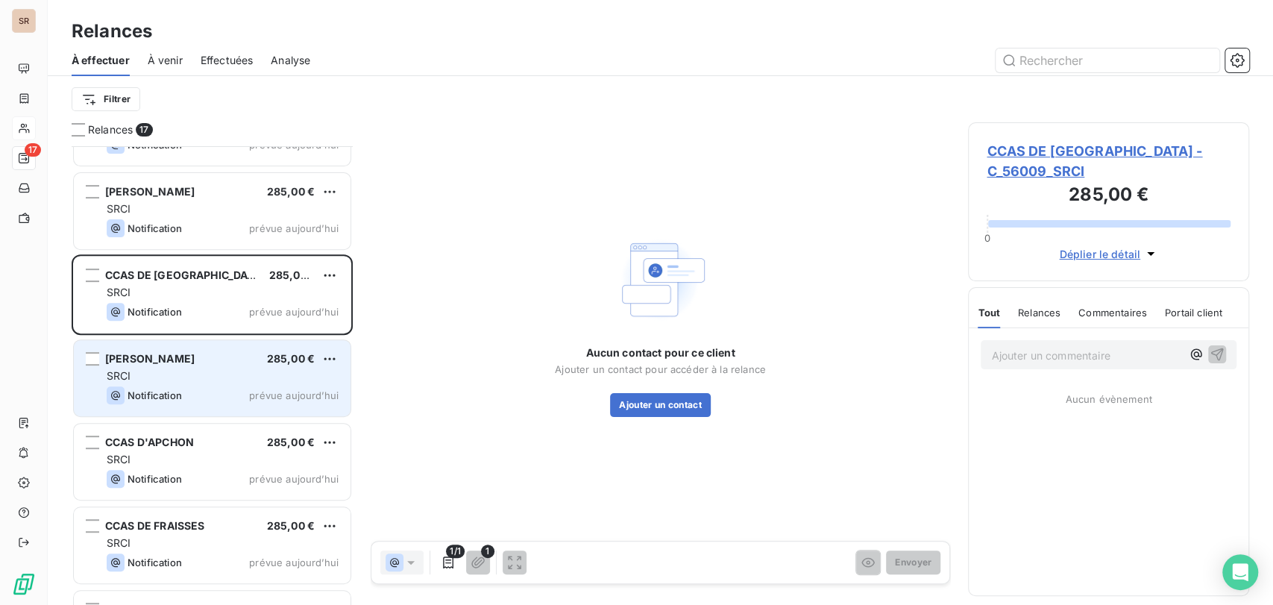
scroll to position [415, 0]
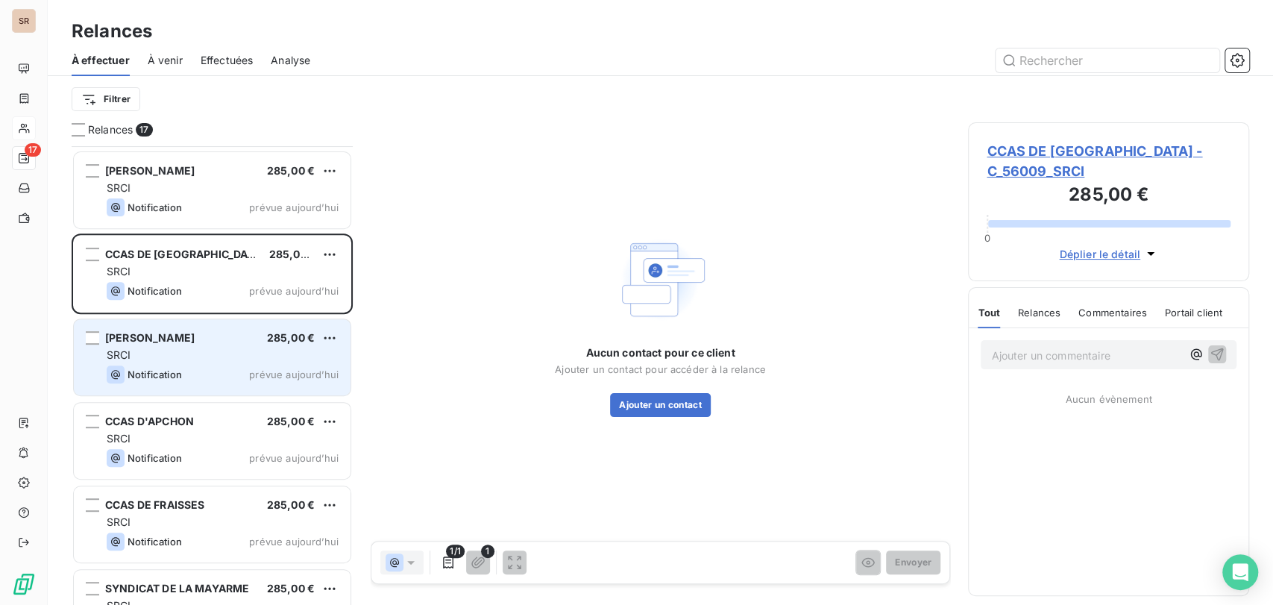
click at [149, 341] on span "[PERSON_NAME]" at bounding box center [149, 337] width 89 height 13
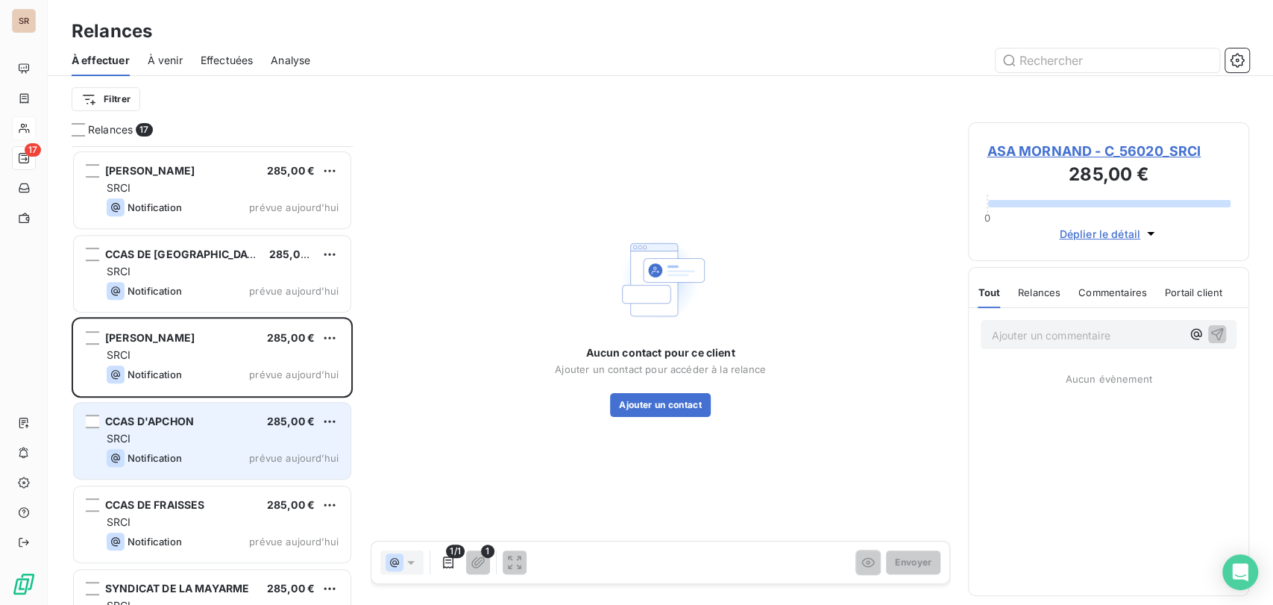
click at [156, 415] on span "CCAS D'APCHON" at bounding box center [149, 421] width 89 height 13
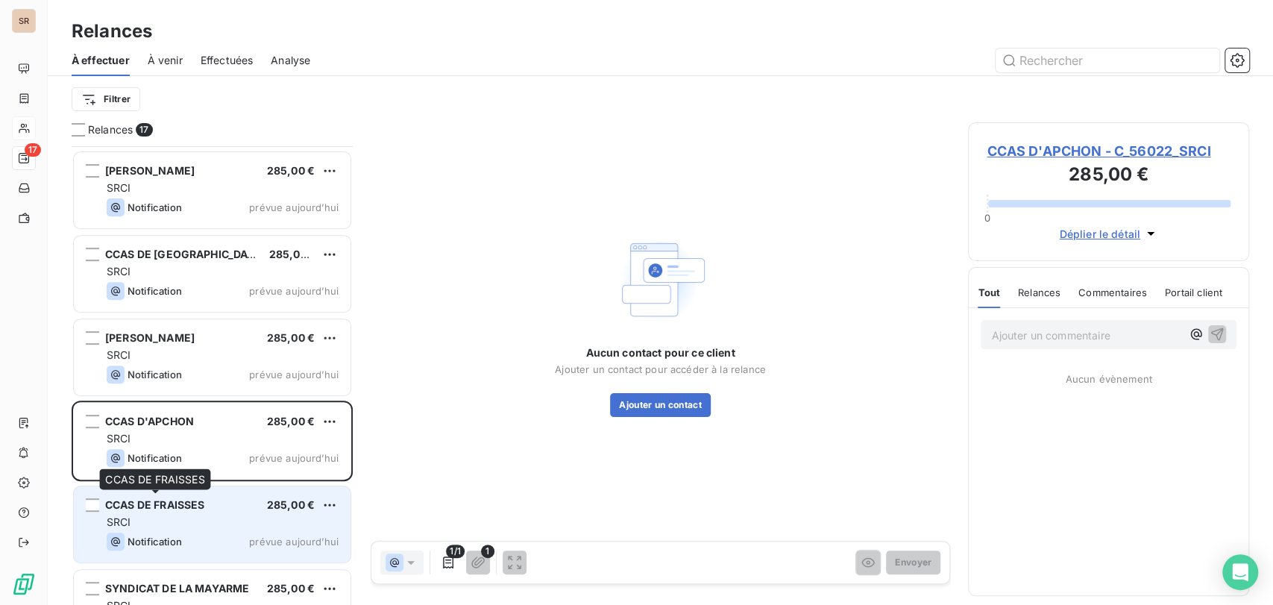
click at [164, 511] on div "CCAS DE FRAISSES" at bounding box center [154, 504] width 99 height 15
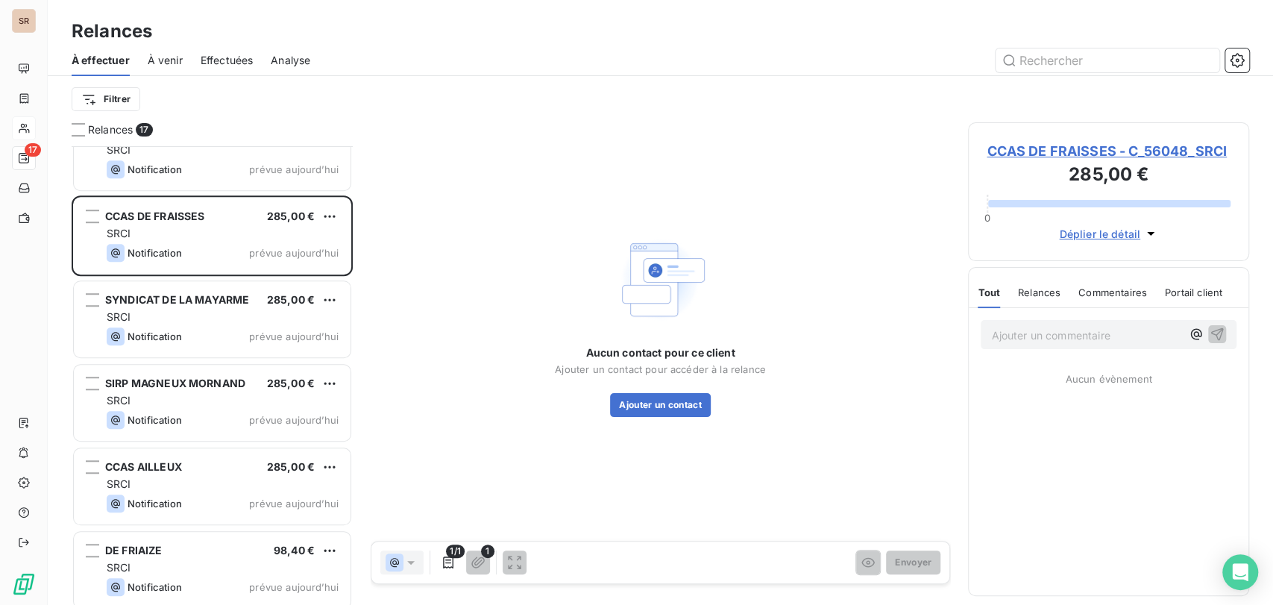
scroll to position [746, 0]
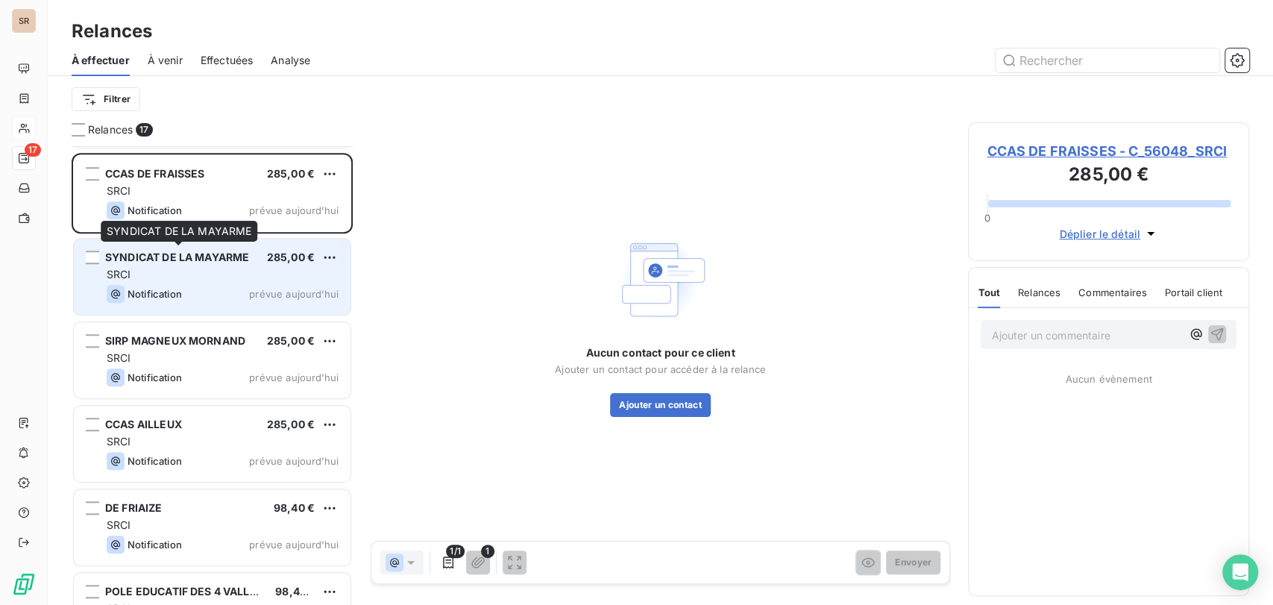
click at [173, 261] on span "SYNDICAT DE LA MAYARME" at bounding box center [177, 257] width 144 height 13
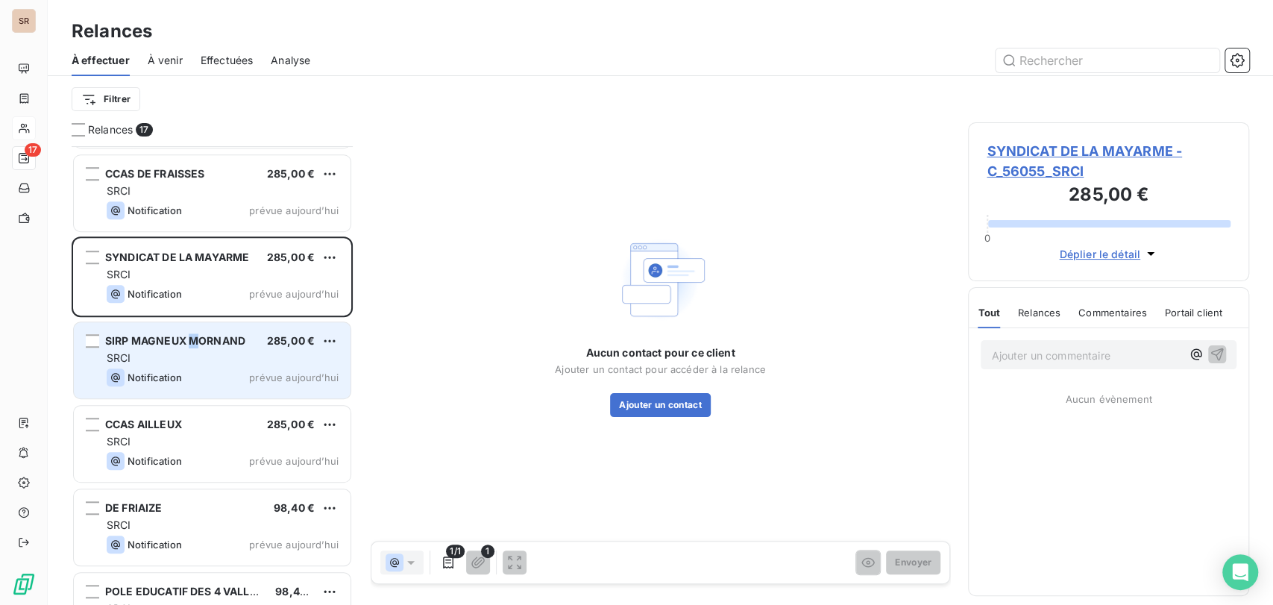
click at [193, 341] on span "SIRP MAGNEUX MORNAND" at bounding box center [175, 340] width 140 height 13
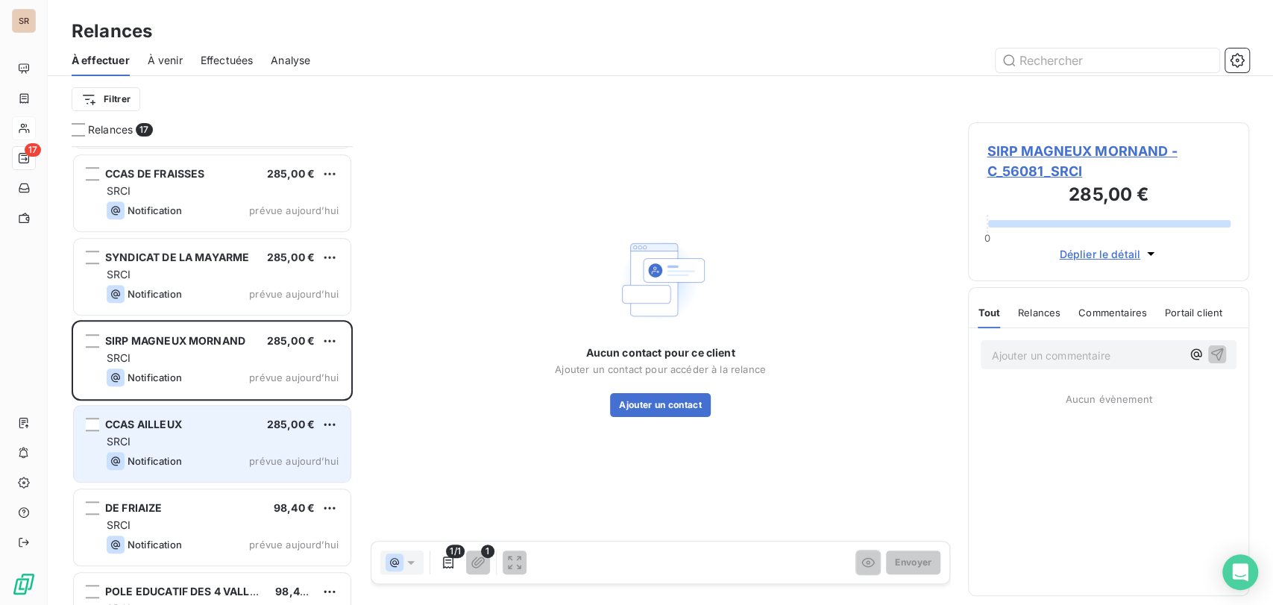
click at [157, 426] on span "CCAS AILLEUX" at bounding box center [143, 424] width 77 height 13
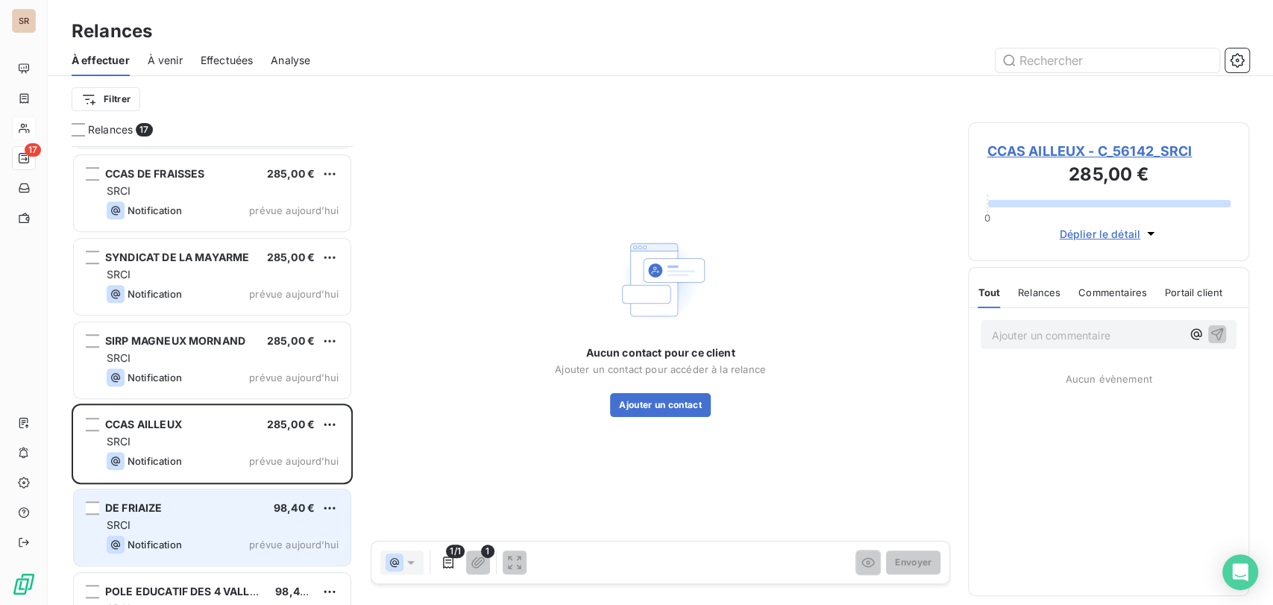
click at [171, 513] on div "DE FRIAIZE 98,40 €" at bounding box center [223, 507] width 232 height 13
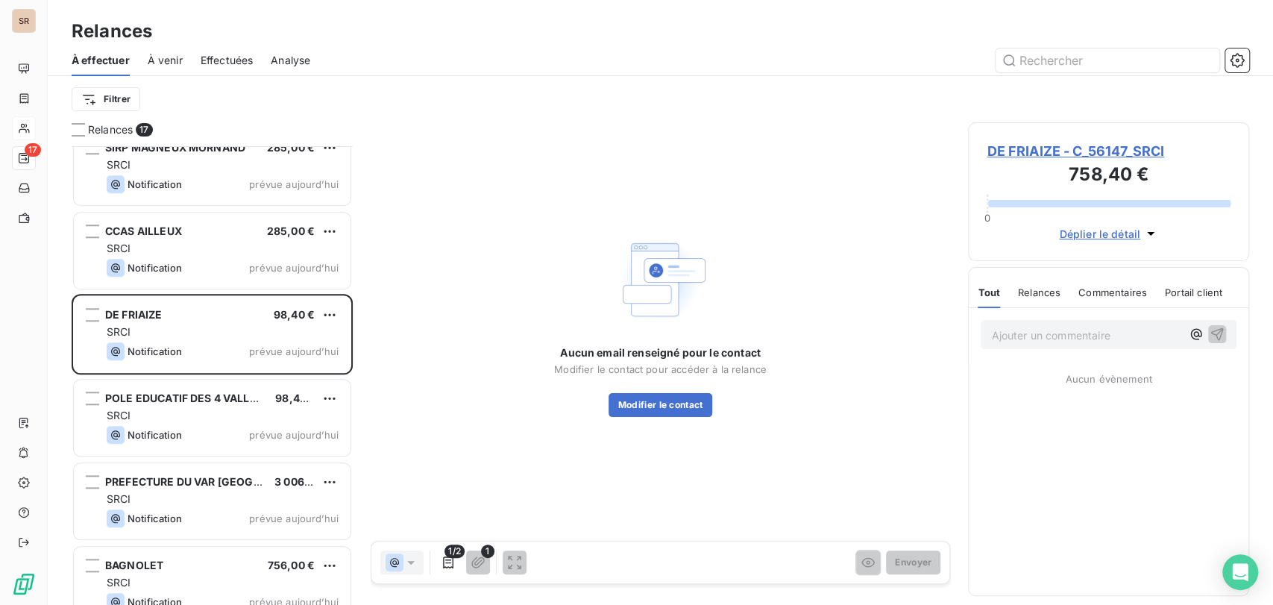
scroll to position [961, 0]
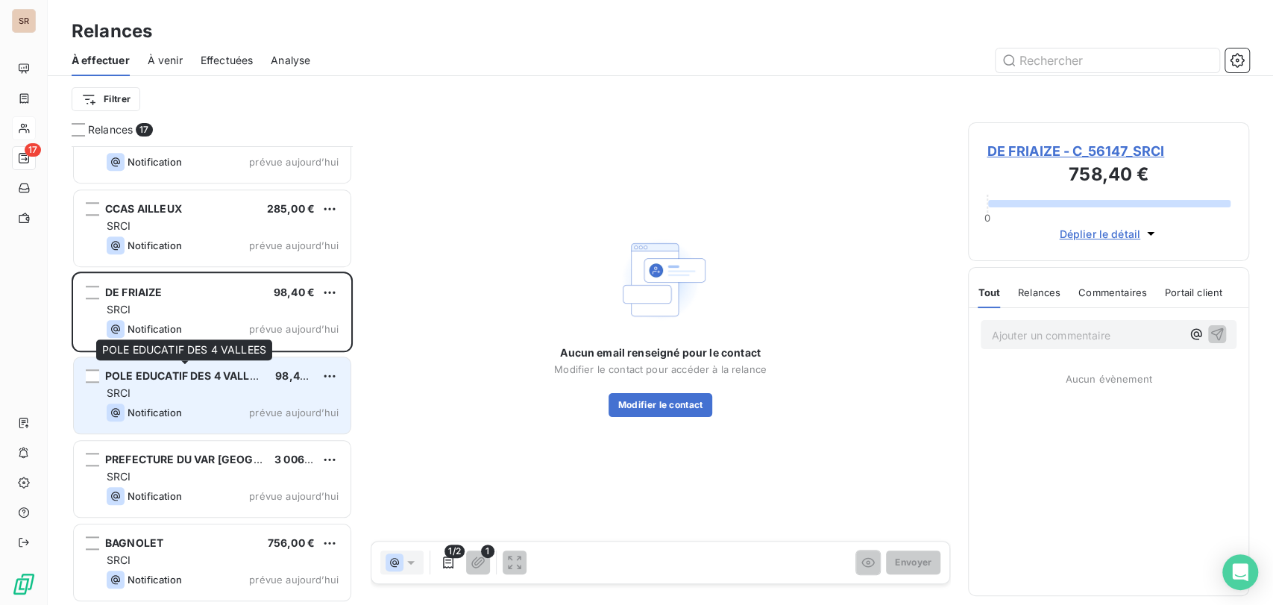
click at [196, 380] on span "POLE EDUCATIF DES 4 VALLEES" at bounding box center [187, 375] width 165 height 13
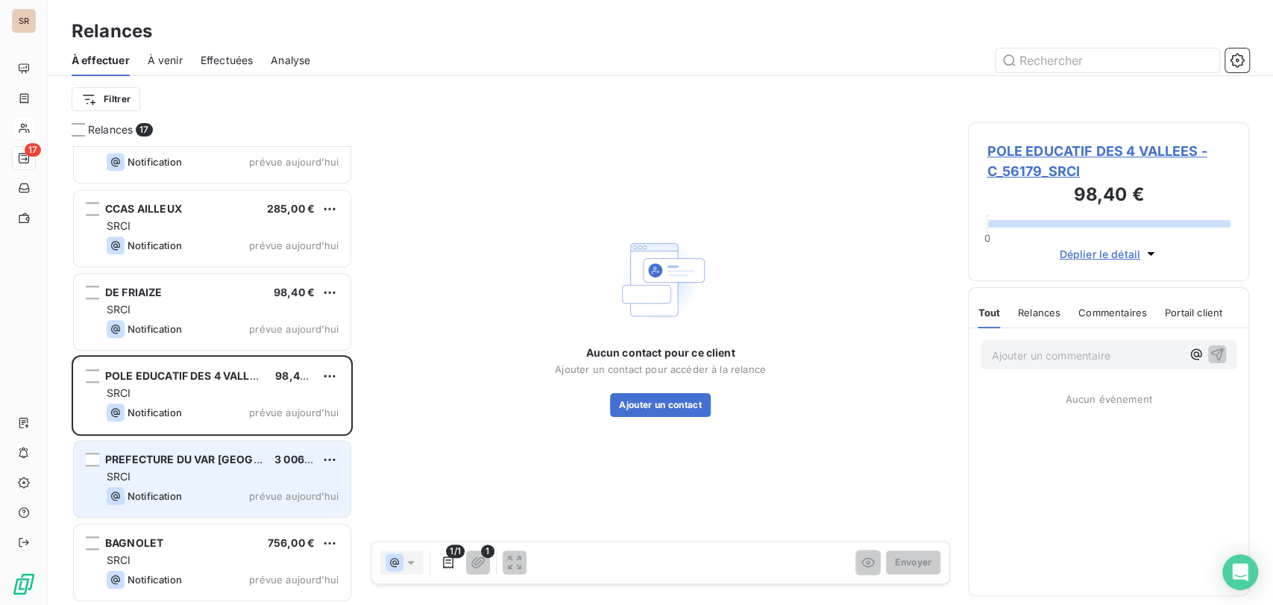
click at [194, 456] on span "PREFECTURE DU VAR [GEOGRAPHIC_DATA]" at bounding box center [216, 459] width 223 height 13
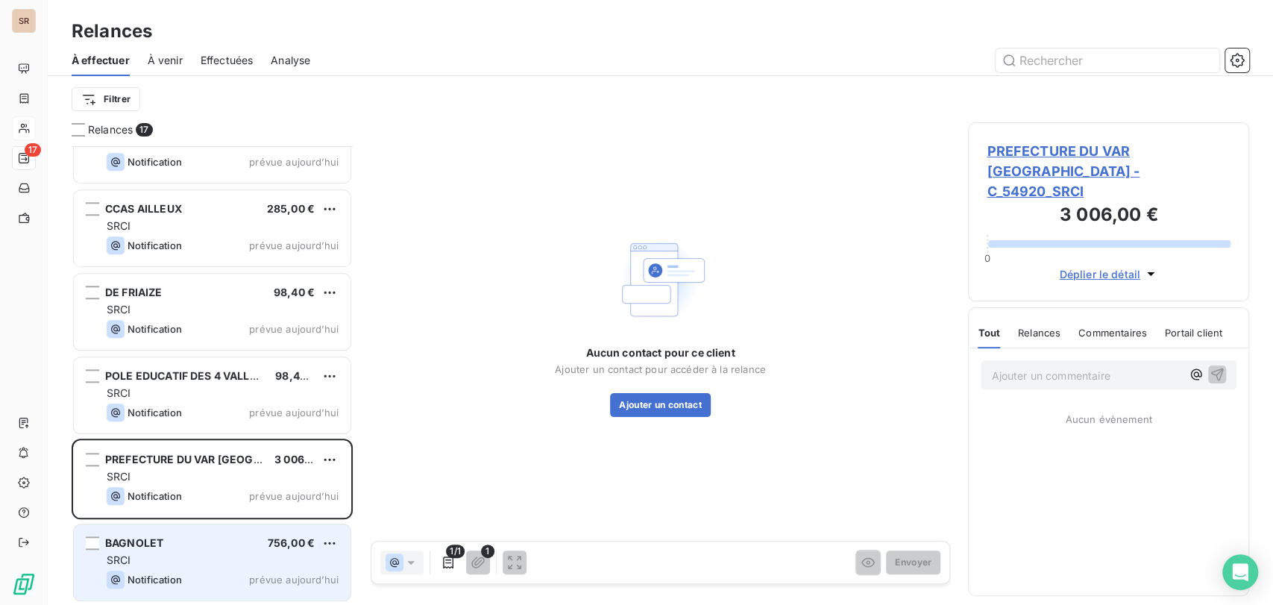
click at [201, 540] on div "BAGNOLET 756,00 €" at bounding box center [223, 542] width 232 height 13
